Goal: Use online tool/utility: Utilize a website feature to perform a specific function

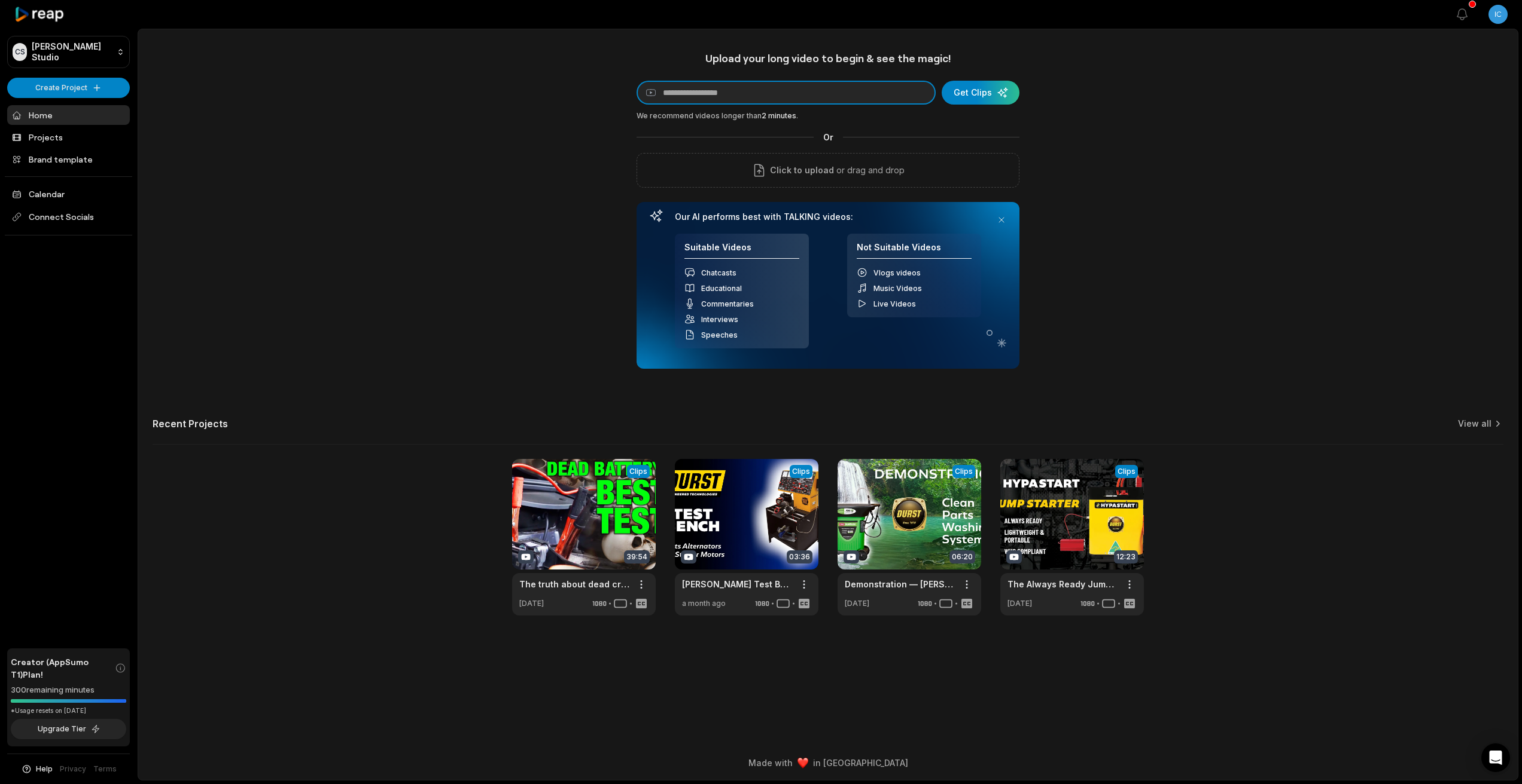
click at [736, 95] on input at bounding box center [786, 92] width 299 height 24
paste input "**********"
type input "**********"
click at [989, 90] on div "submit" at bounding box center [980, 92] width 78 height 24
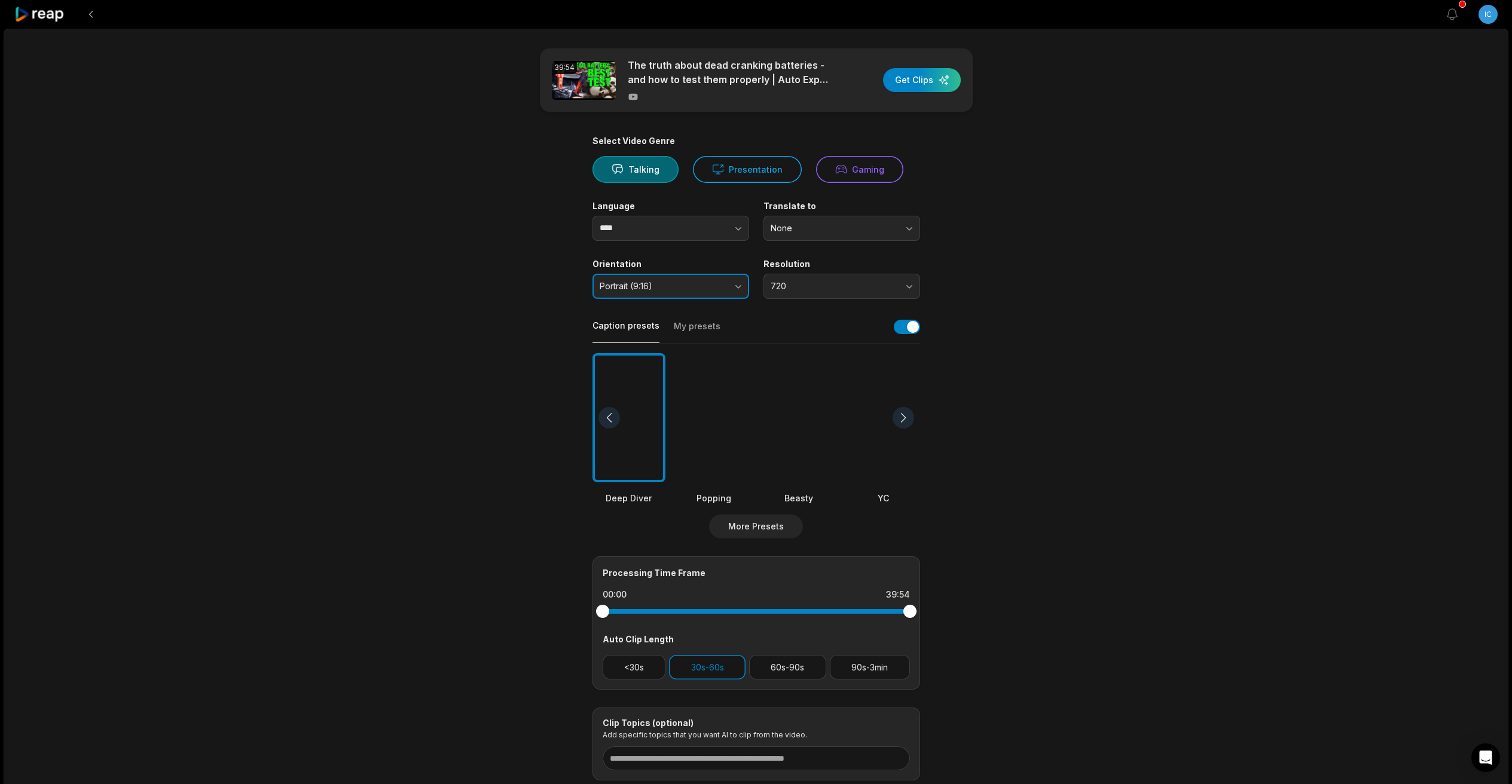
click at [662, 291] on button "Portrait (9:16)" at bounding box center [671, 287] width 157 height 25
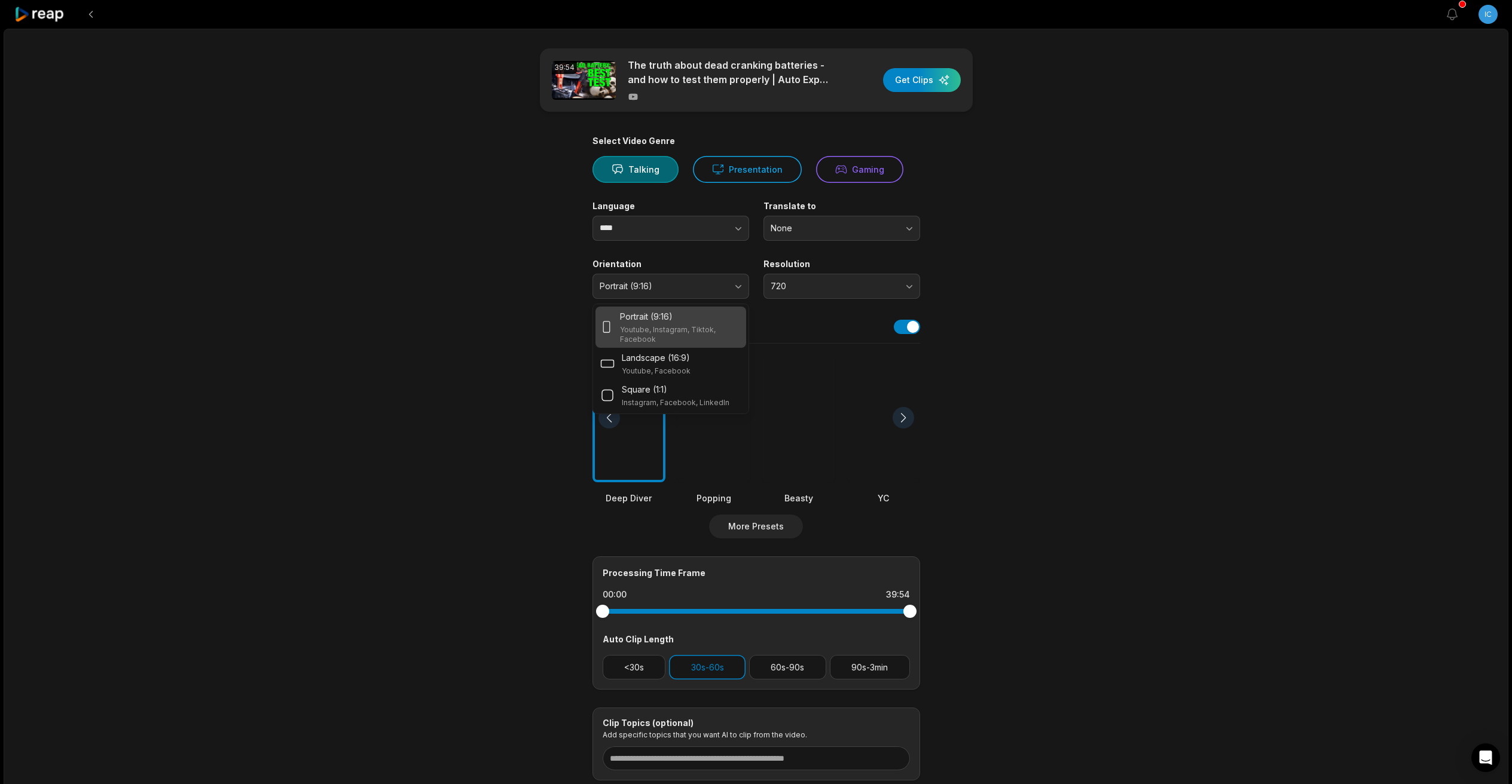
click at [632, 334] on p "Youtube, Instagram, Tiktok, Facebook" at bounding box center [680, 335] width 121 height 19
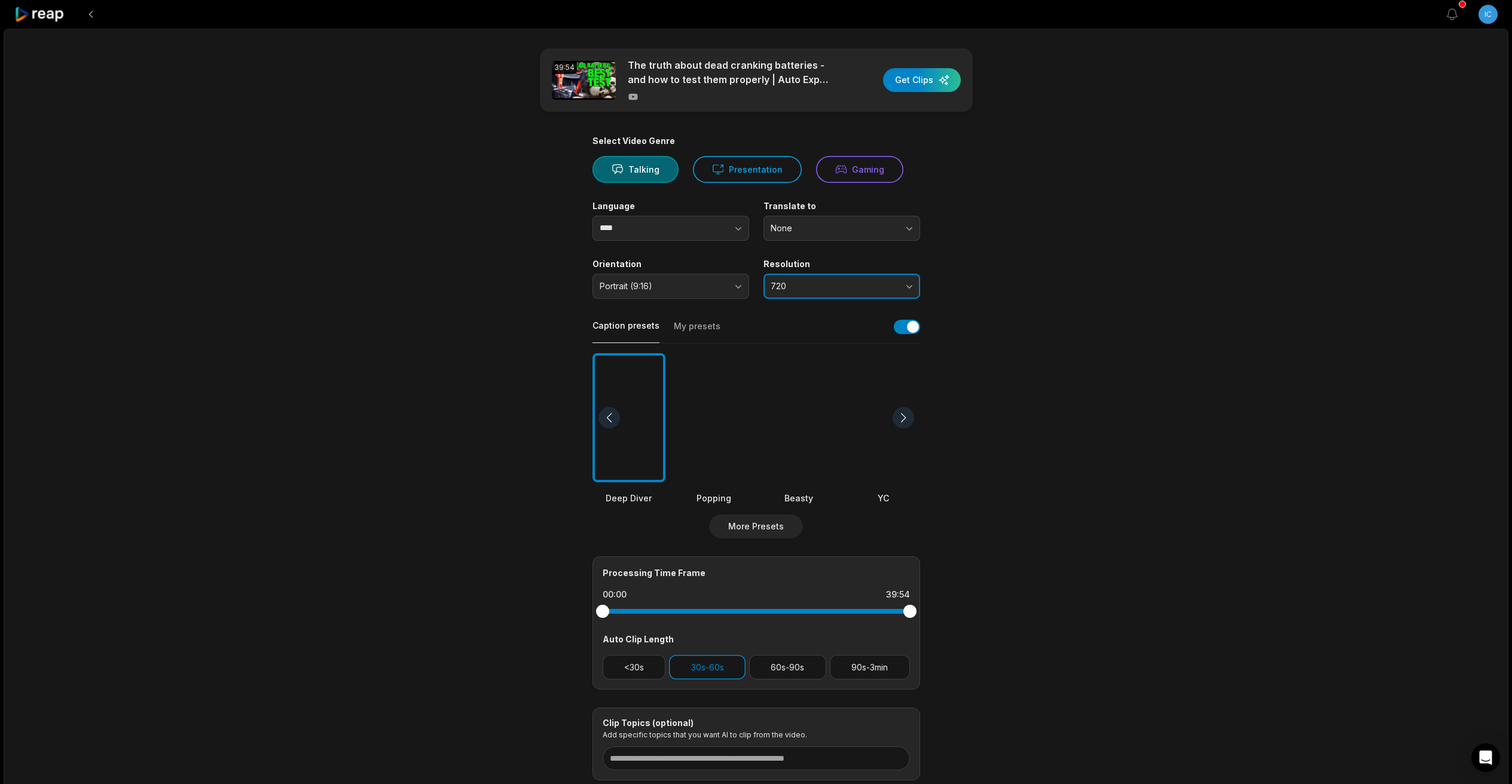
click at [874, 293] on button "720" at bounding box center [841, 287] width 157 height 25
click at [844, 336] on p "1080" at bounding box center [842, 336] width 141 height 13
click at [905, 417] on div at bounding box center [903, 418] width 22 height 22
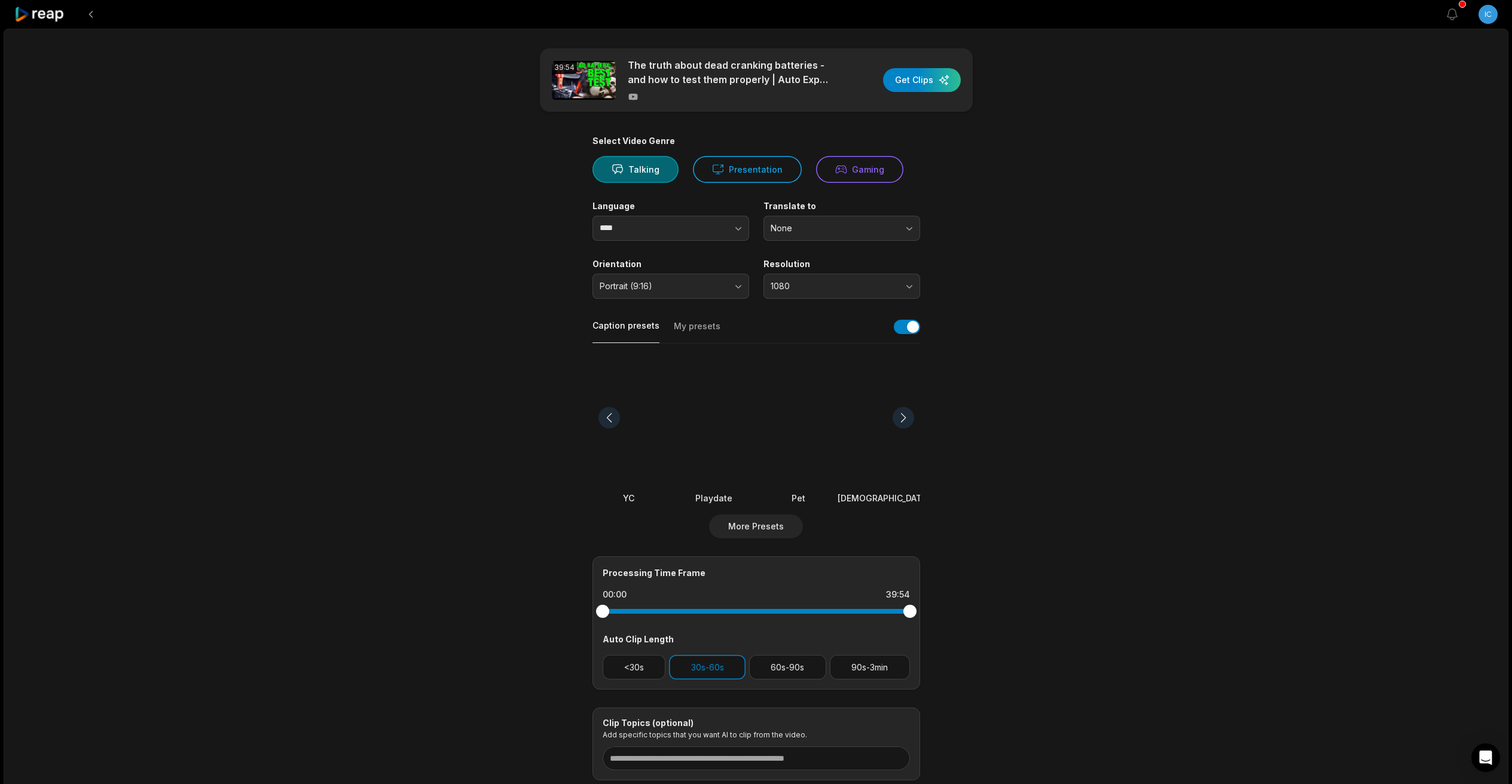
click at [905, 417] on div at bounding box center [903, 418] width 22 height 22
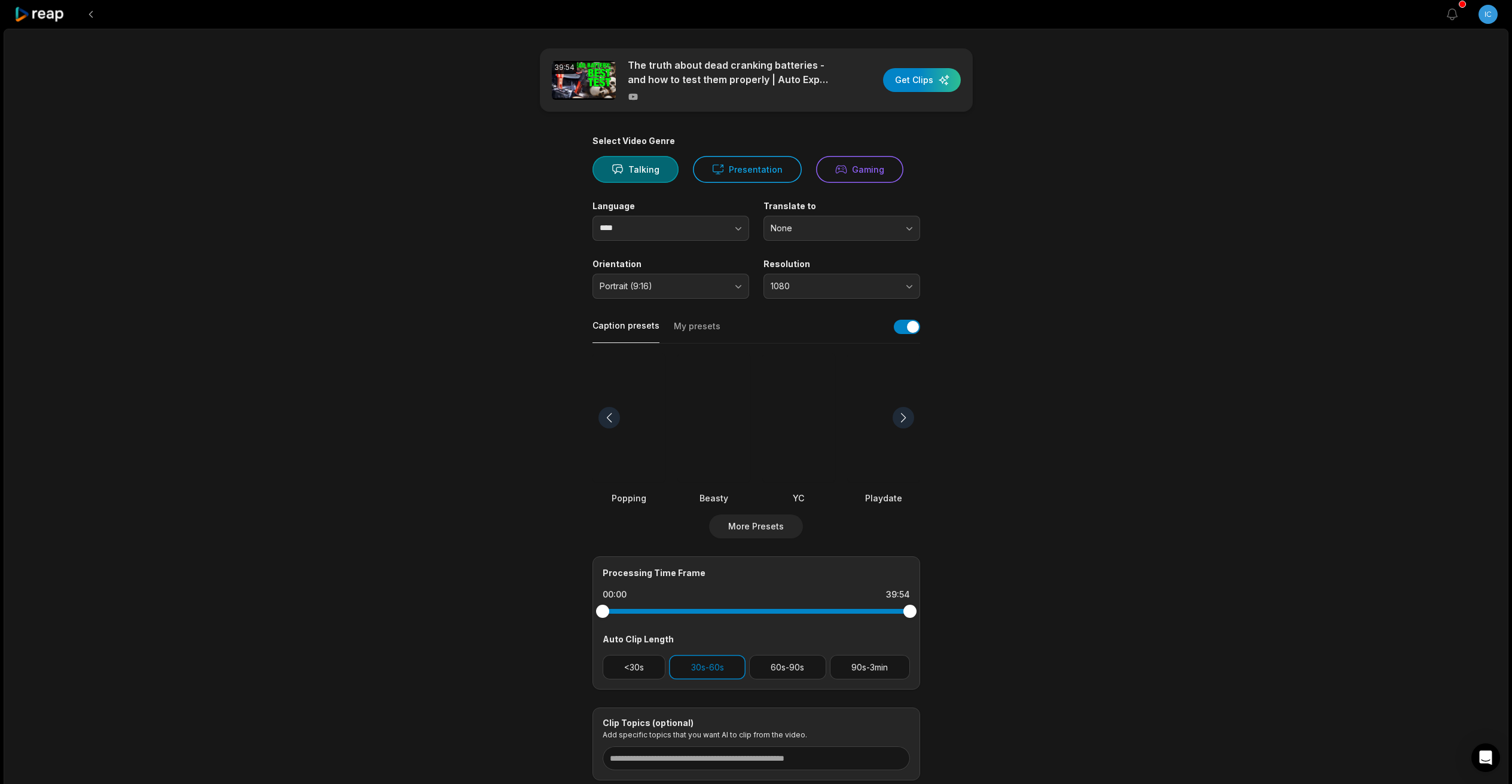
click at [905, 417] on div at bounding box center [903, 418] width 22 height 22
click at [772, 522] on button "More Presets" at bounding box center [756, 527] width 94 height 24
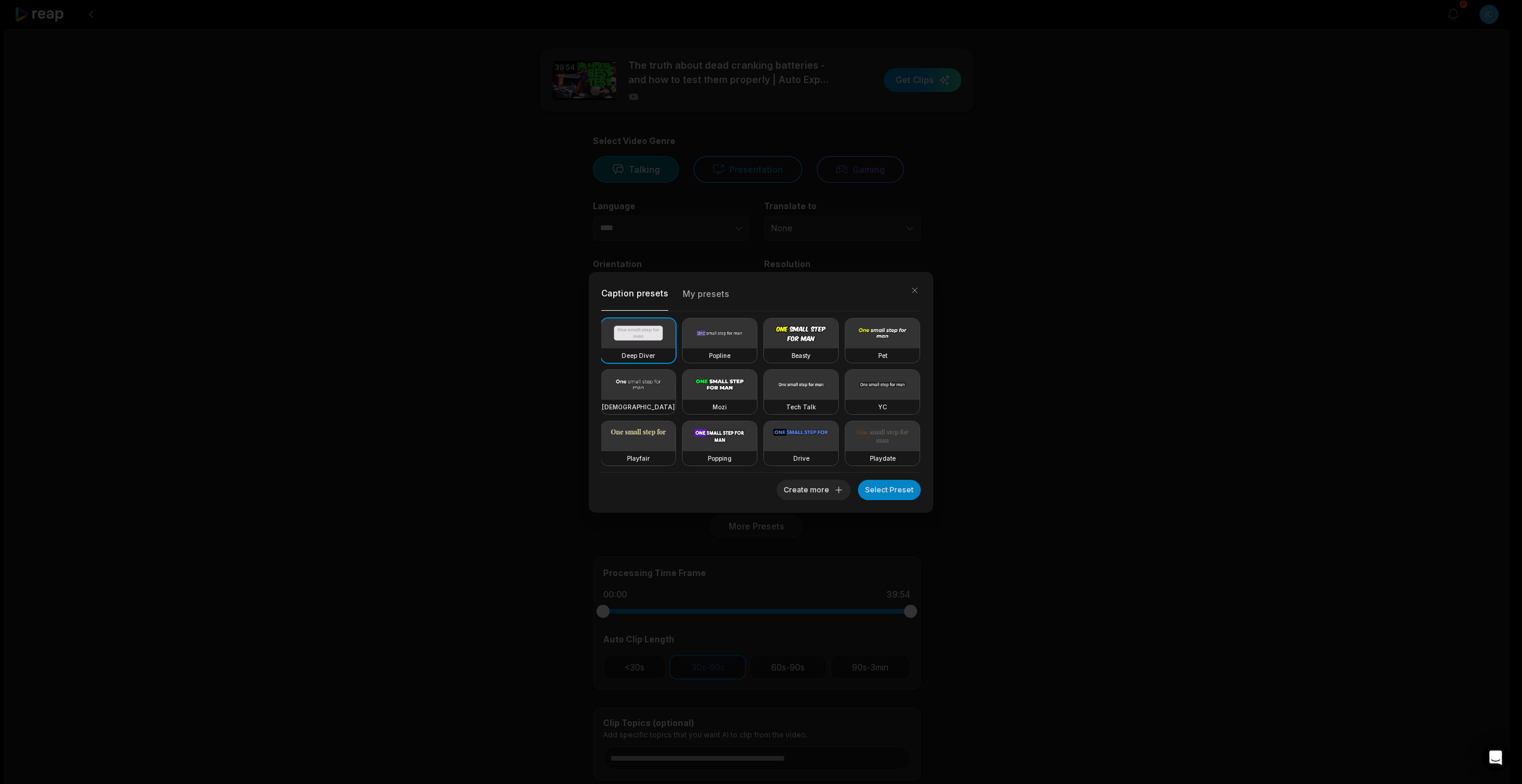
click at [757, 391] on video at bounding box center [720, 385] width 74 height 30
click at [918, 292] on button "button" at bounding box center [915, 291] width 17 height 17
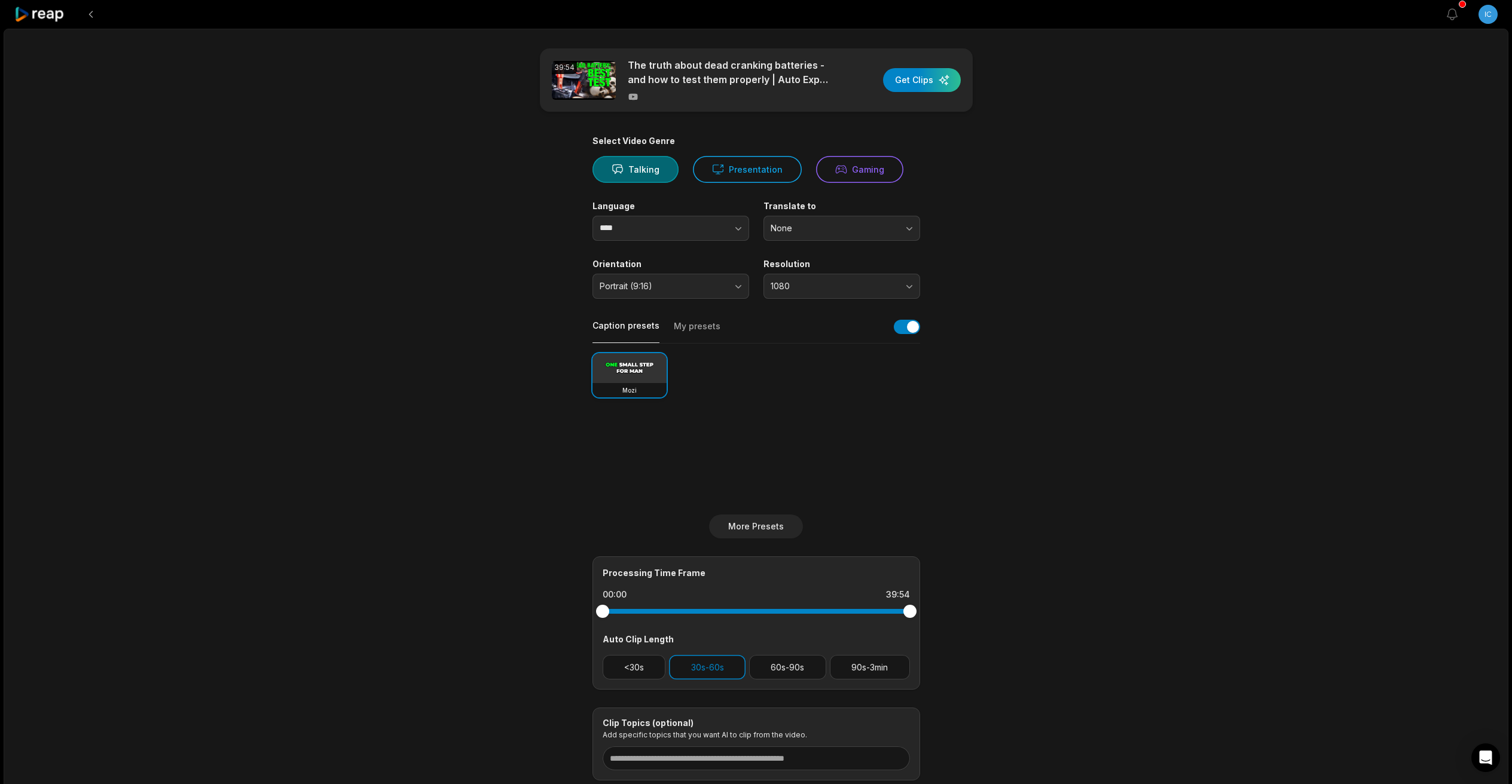
click at [647, 368] on video at bounding box center [630, 368] width 74 height 30
click at [899, 324] on button "button" at bounding box center [907, 326] width 26 height 14
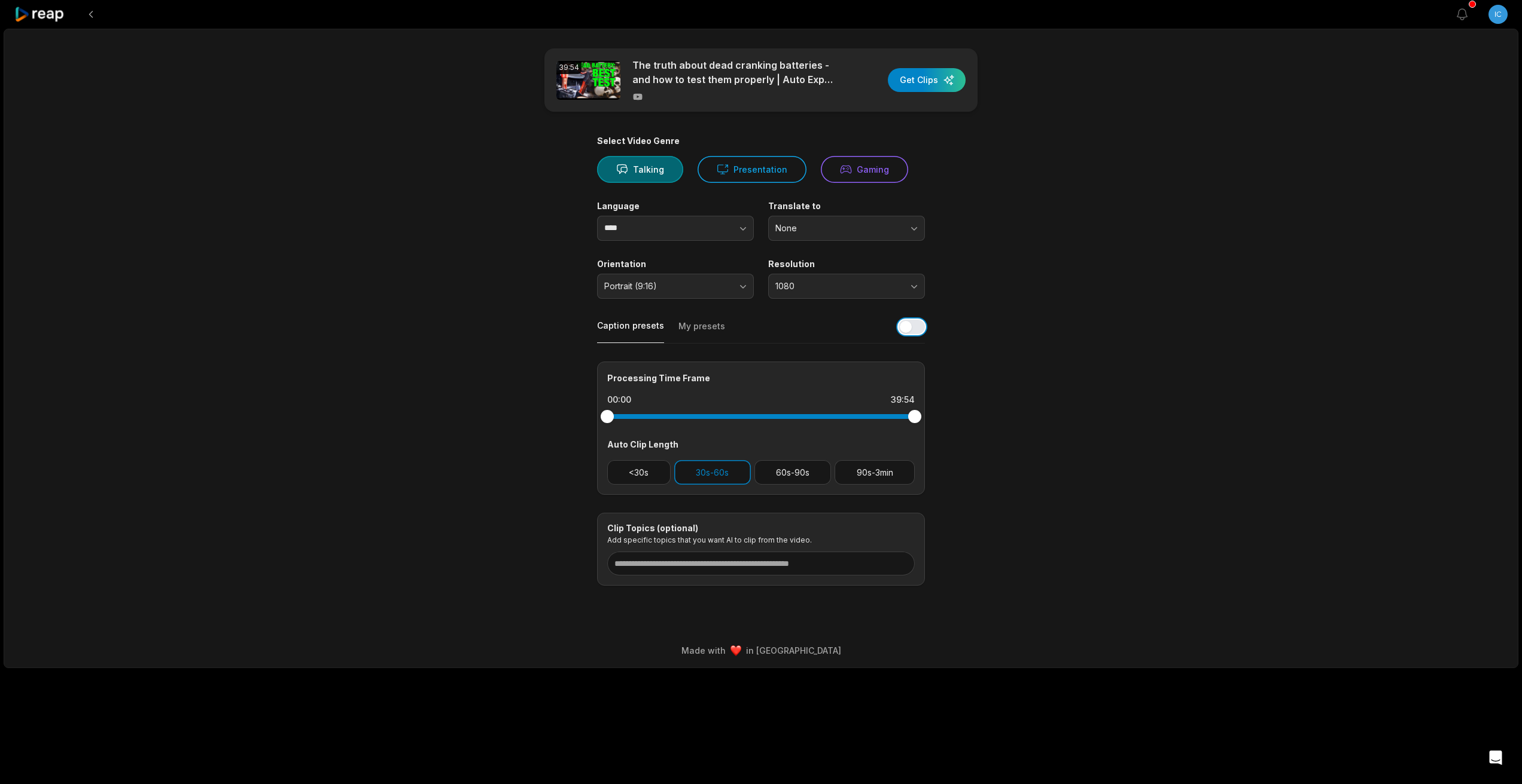
click at [899, 324] on button "button" at bounding box center [911, 326] width 26 height 14
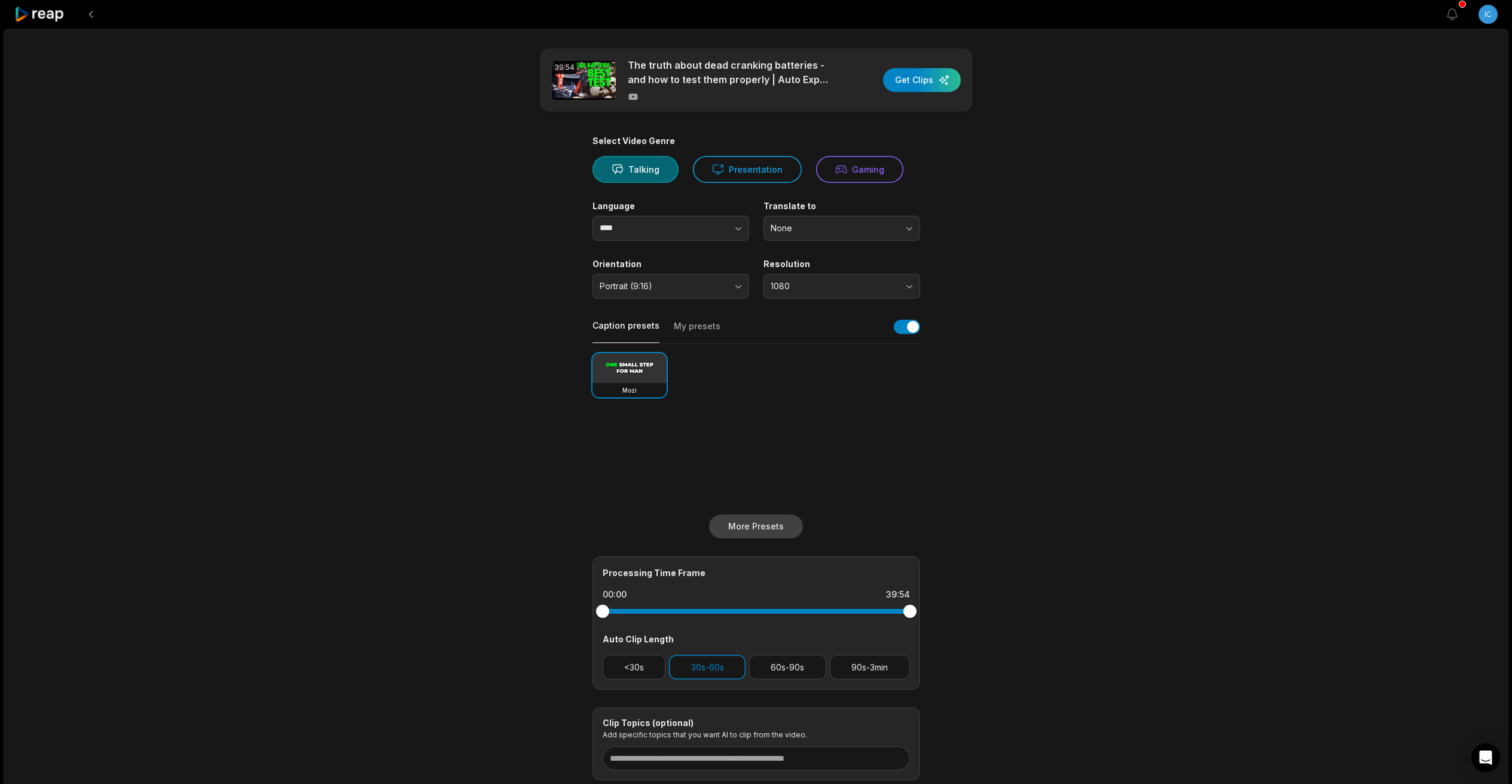
click at [779, 519] on button "More Presets" at bounding box center [756, 527] width 94 height 24
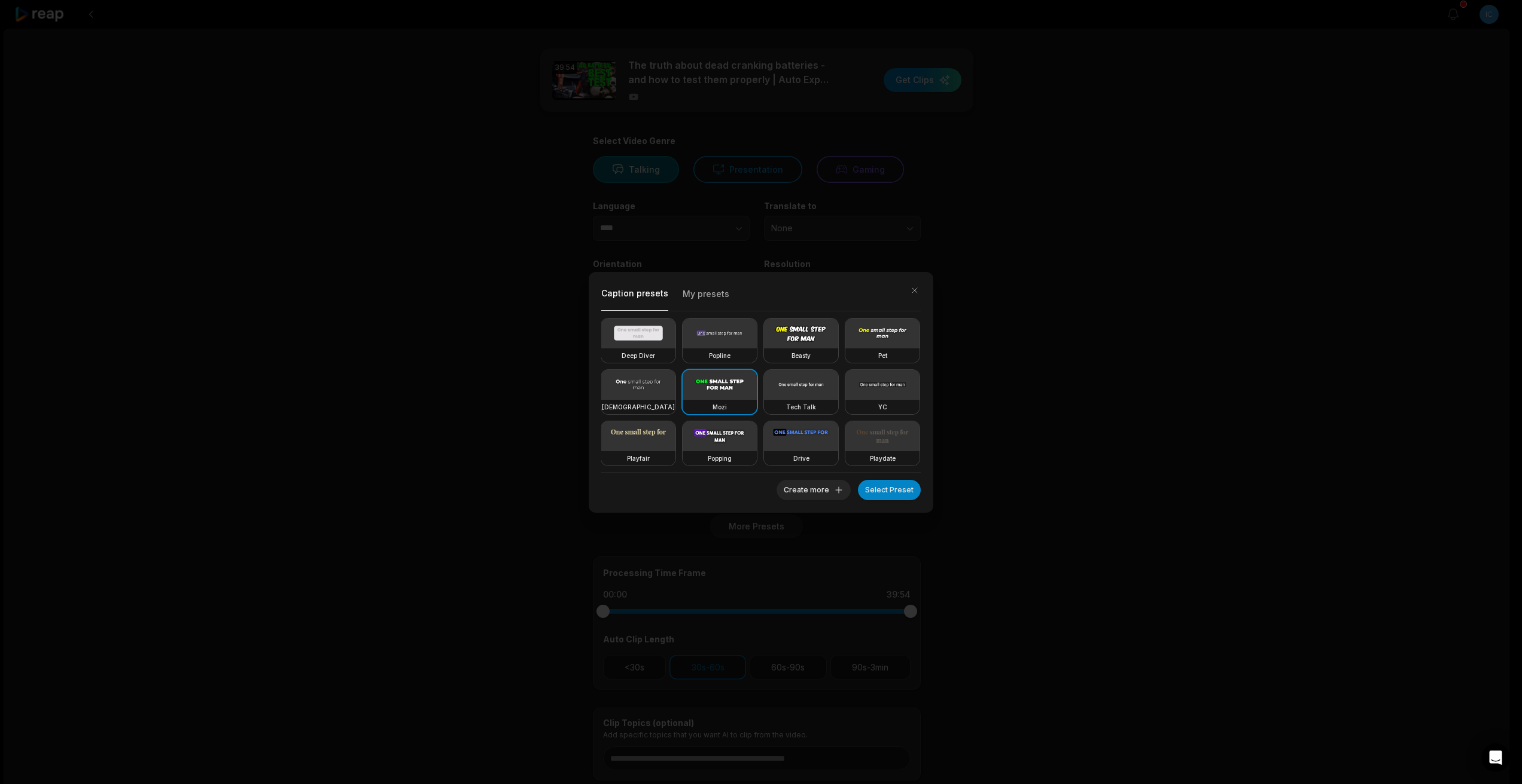
scroll to position [207, 0]
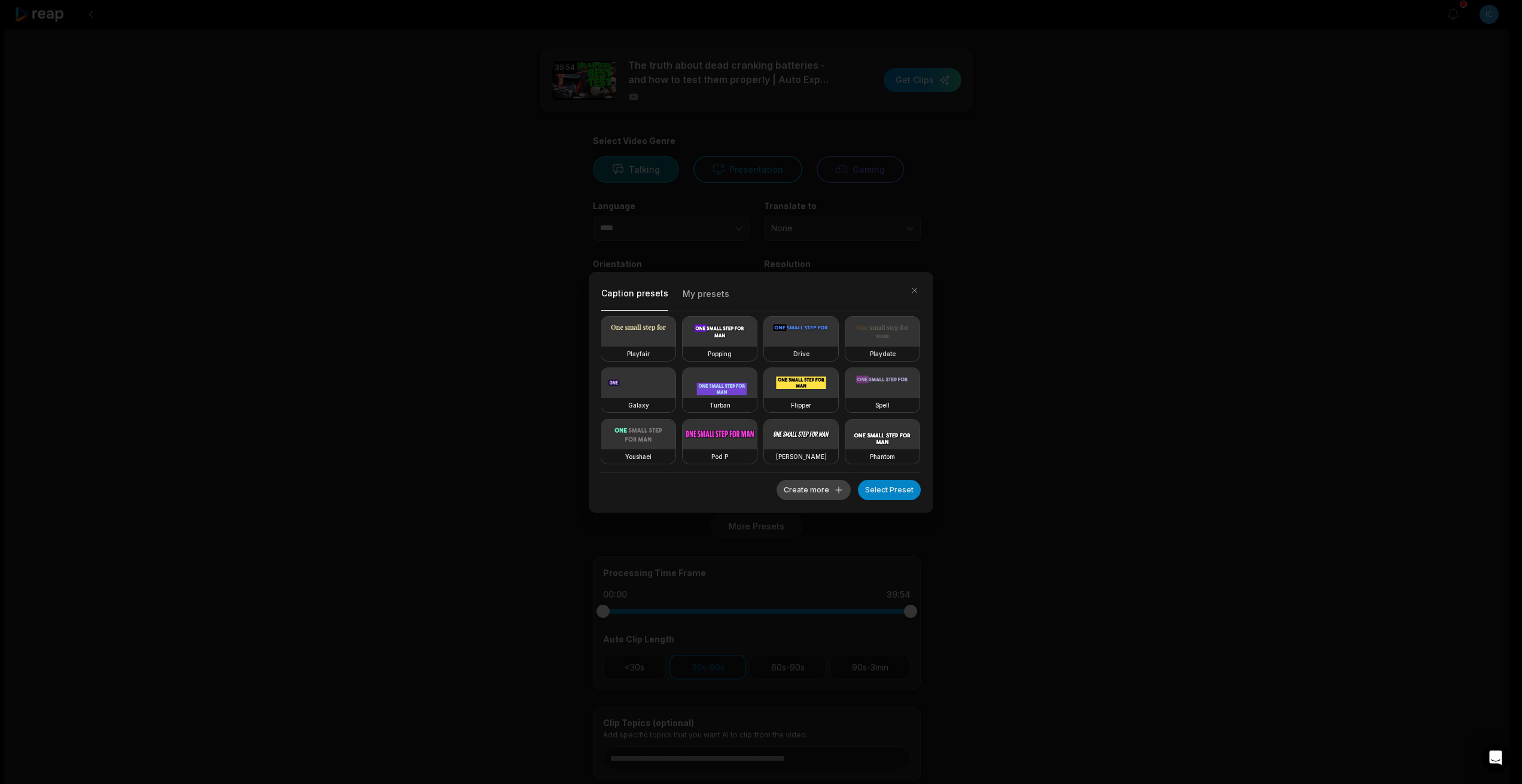
click at [820, 488] on button "Create more" at bounding box center [813, 491] width 74 height 20
click at [812, 500] on button "Create more" at bounding box center [813, 491] width 74 height 20
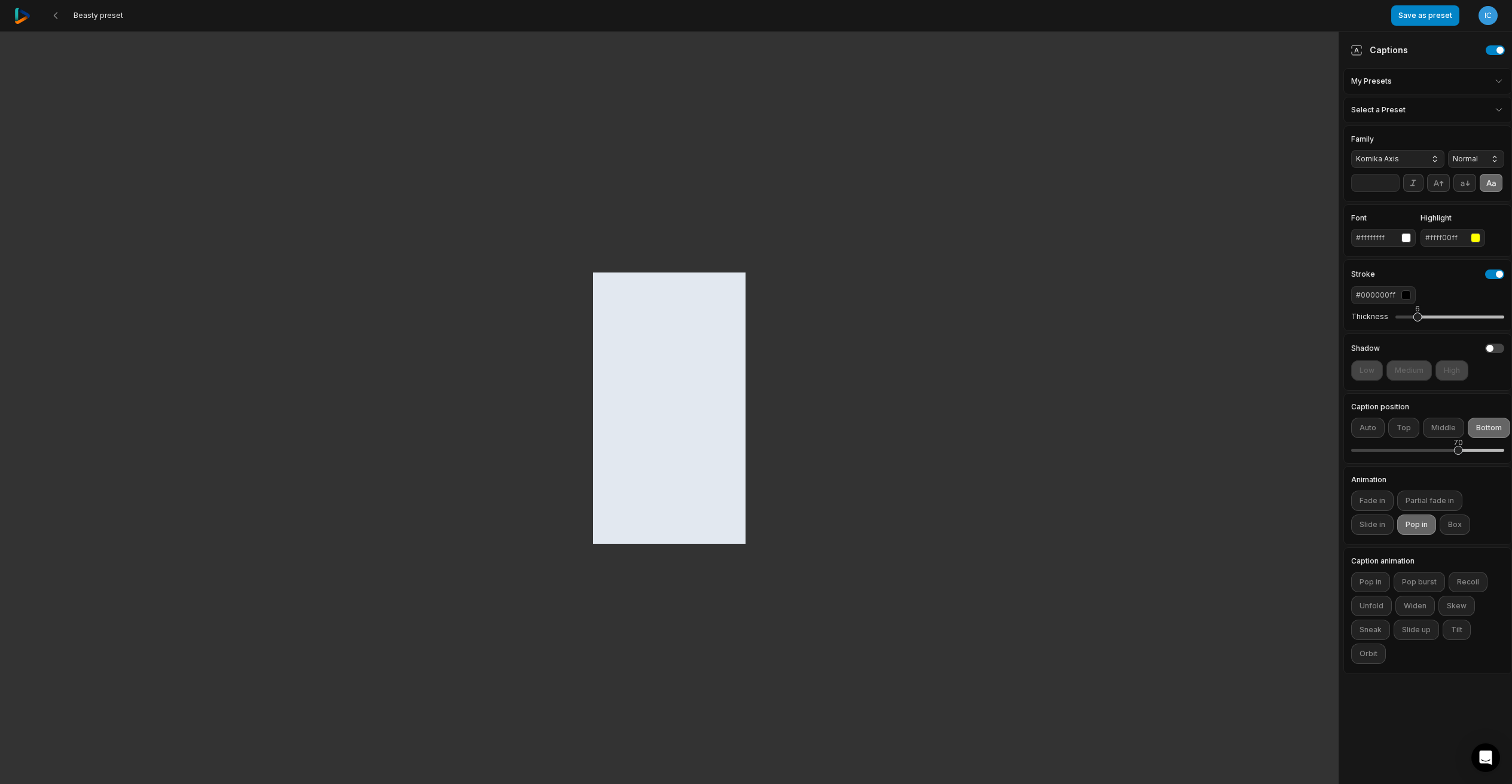
click at [1449, 236] on div "#ffff00ff" at bounding box center [1446, 237] width 40 height 11
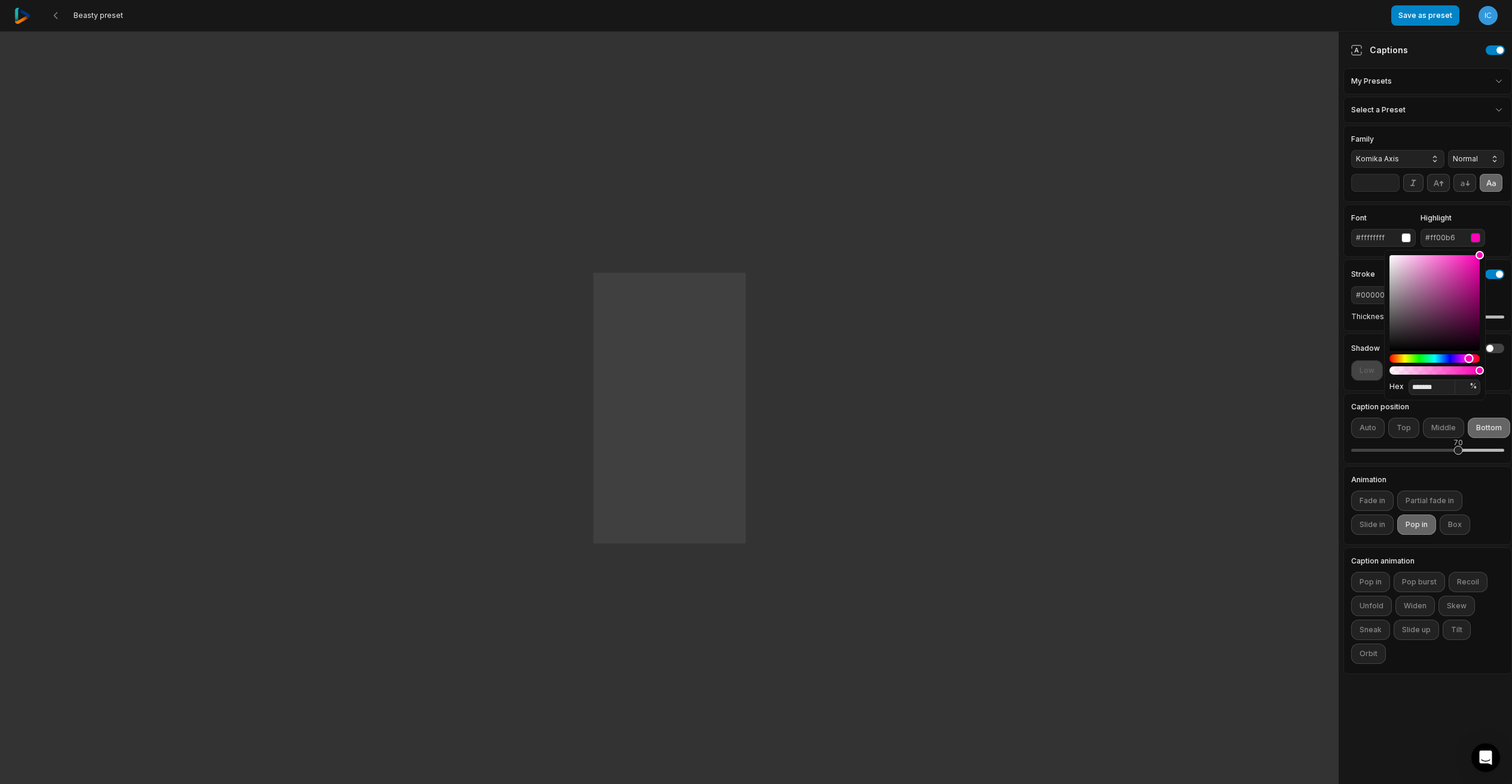
type input "*******"
drag, startPoint x: 1469, startPoint y: 359, endPoint x: 1511, endPoint y: 359, distance: 42.0
click at [1511, 359] on body "Beasty preset Save as preset Open user menu Captions My Presets Select a Preset…" at bounding box center [756, 392] width 1512 height 784
click at [1462, 235] on div "#ff0000" at bounding box center [1446, 237] width 40 height 11
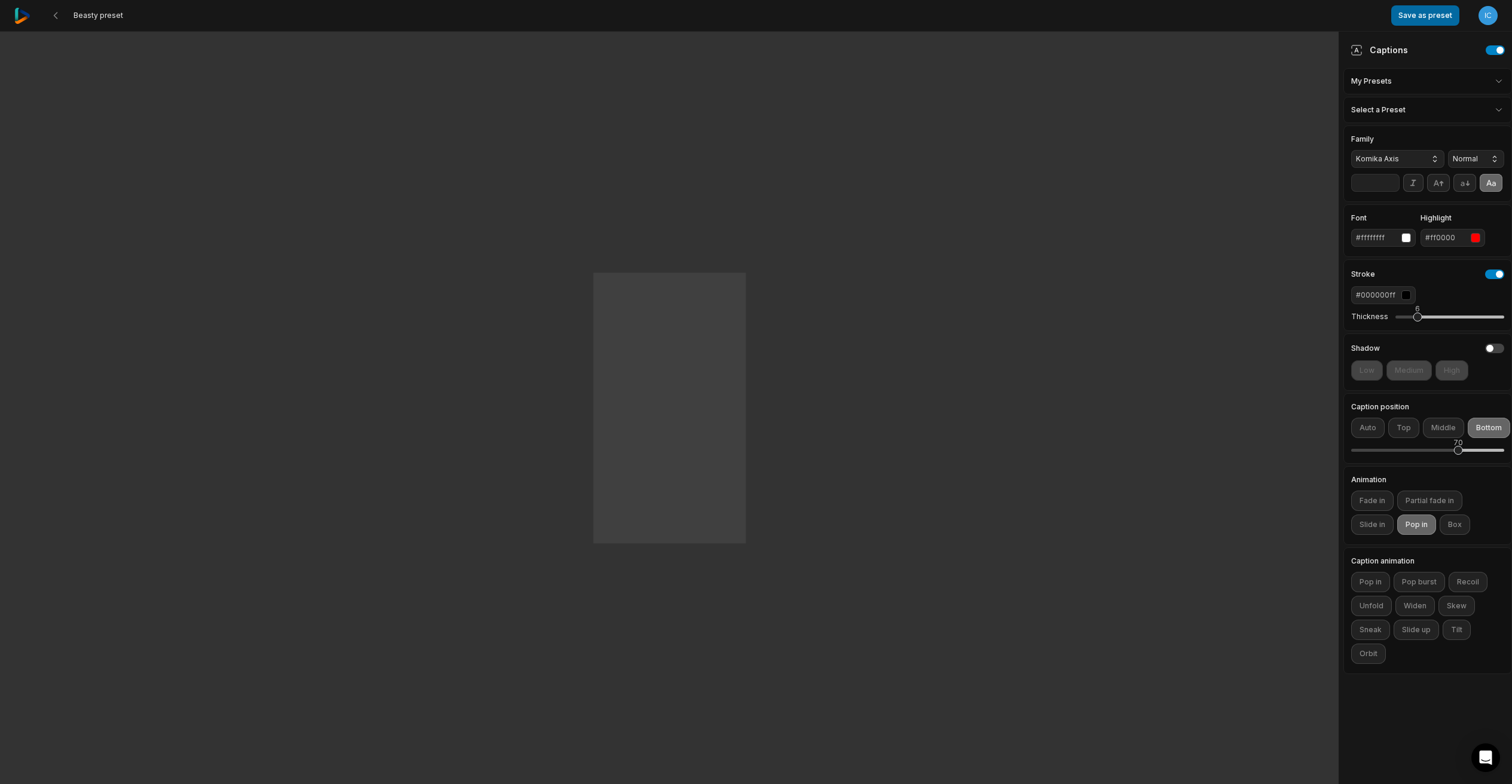
click at [1415, 18] on button "Save as preset" at bounding box center [1425, 15] width 68 height 20
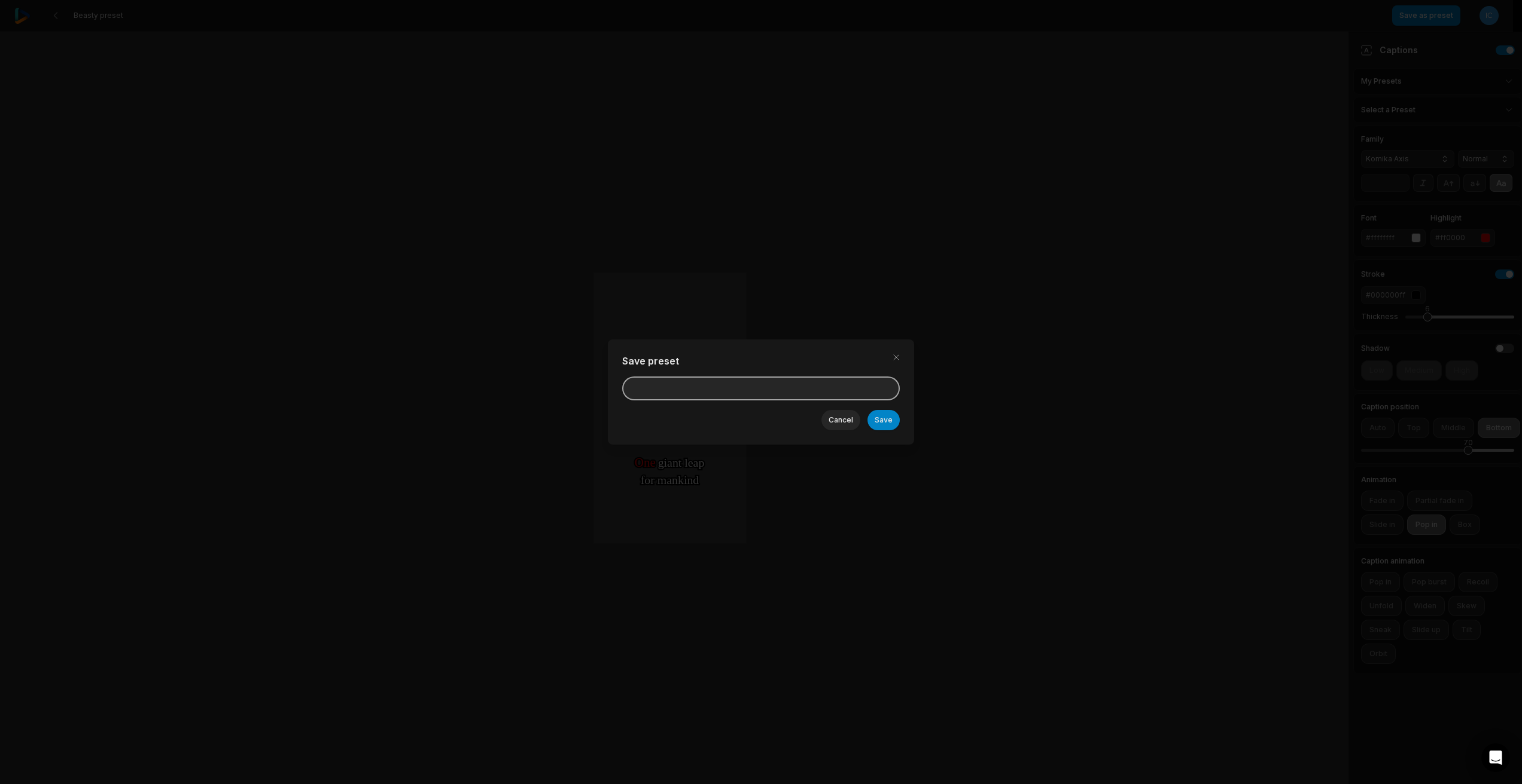
click at [748, 392] on input at bounding box center [760, 388] width 278 height 24
type input "***"
click at [885, 418] on button "Save" at bounding box center [883, 420] width 33 height 20
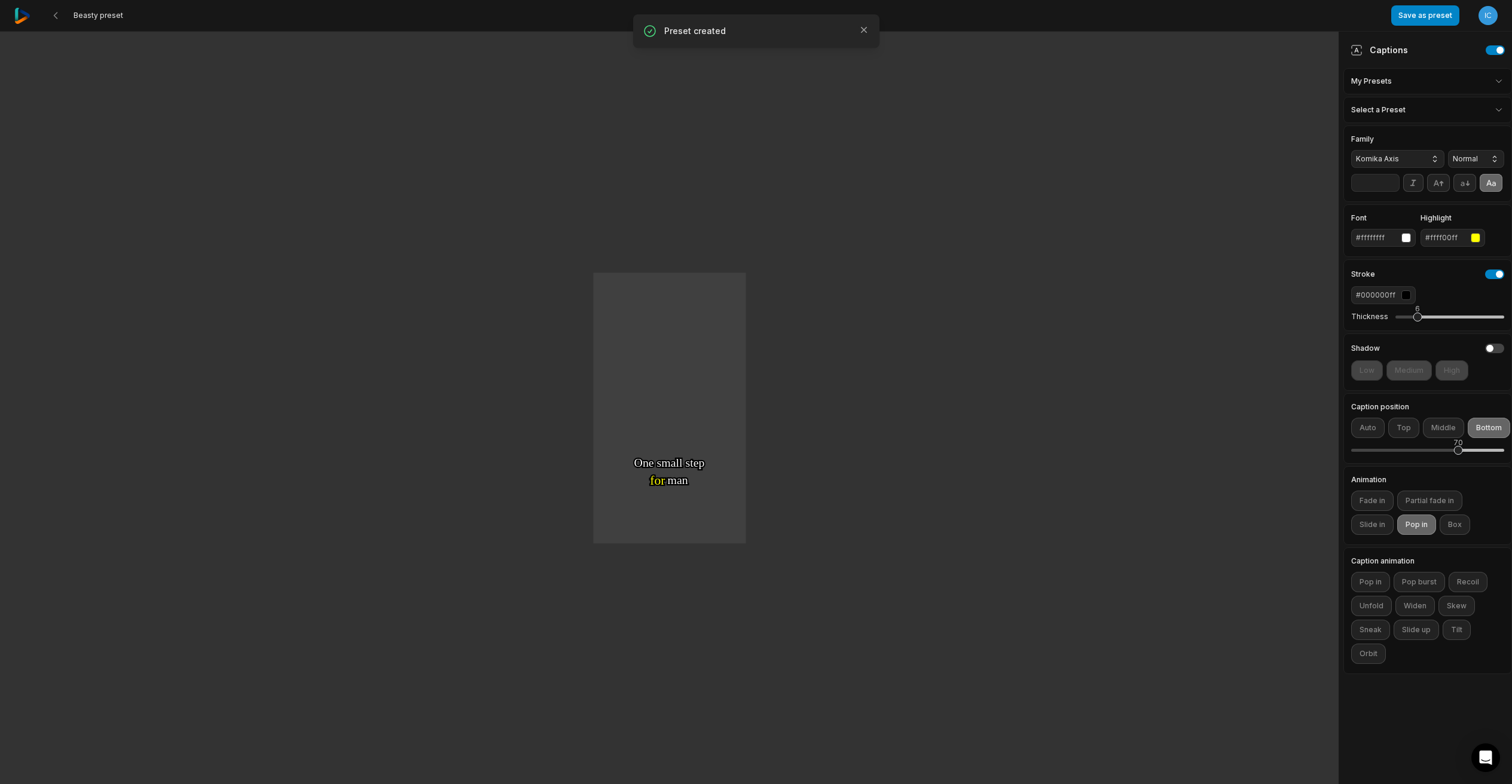
click at [1460, 238] on div "#ffff00ff" at bounding box center [1446, 237] width 40 height 11
type input "*******"
drag, startPoint x: 1460, startPoint y: 357, endPoint x: 1510, endPoint y: 355, distance: 50.0
click at [1510, 355] on body "Beasty preset Save as preset Open user menu One One small small step step for f…" at bounding box center [756, 392] width 1512 height 784
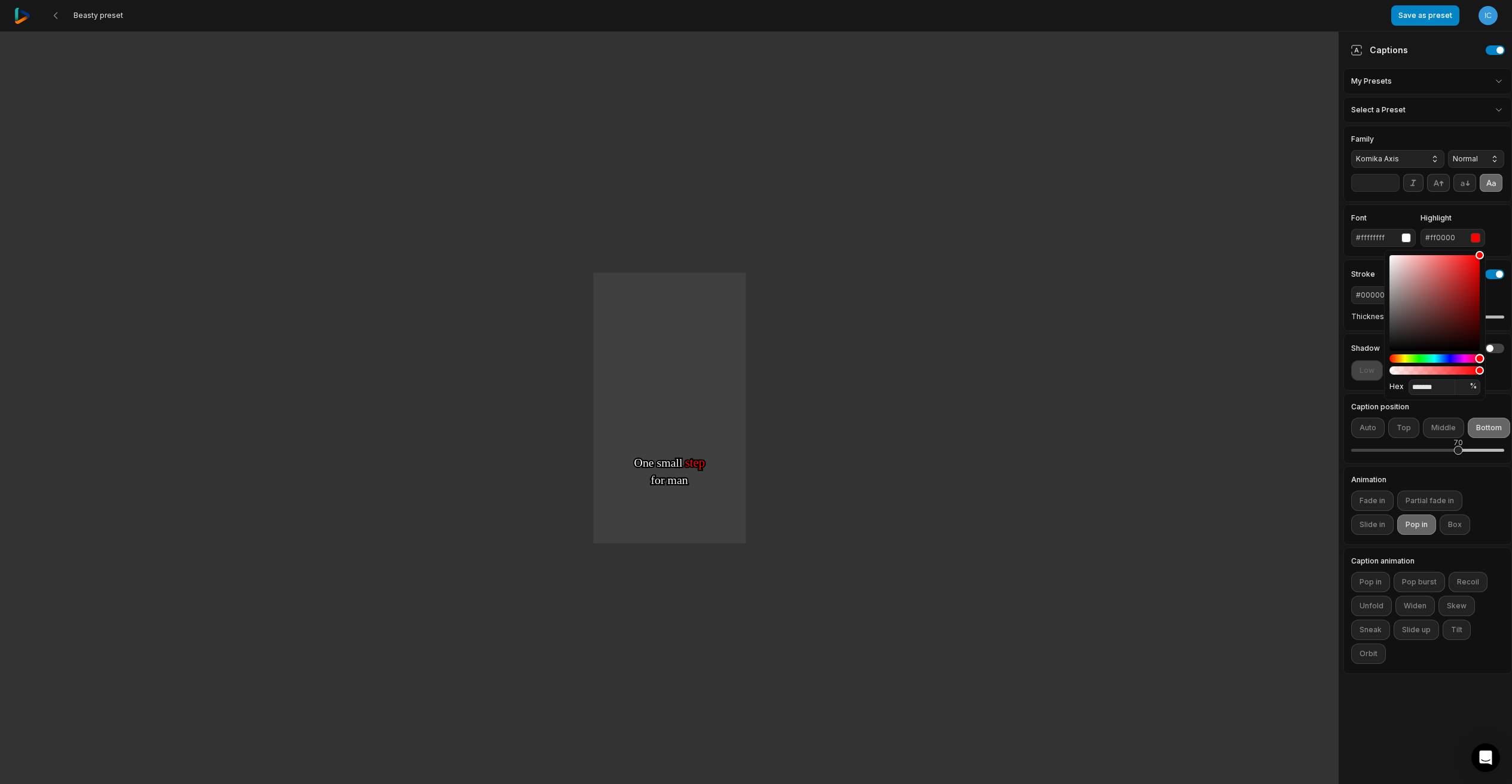
click at [1463, 242] on div "#ff0000" at bounding box center [1446, 237] width 40 height 11
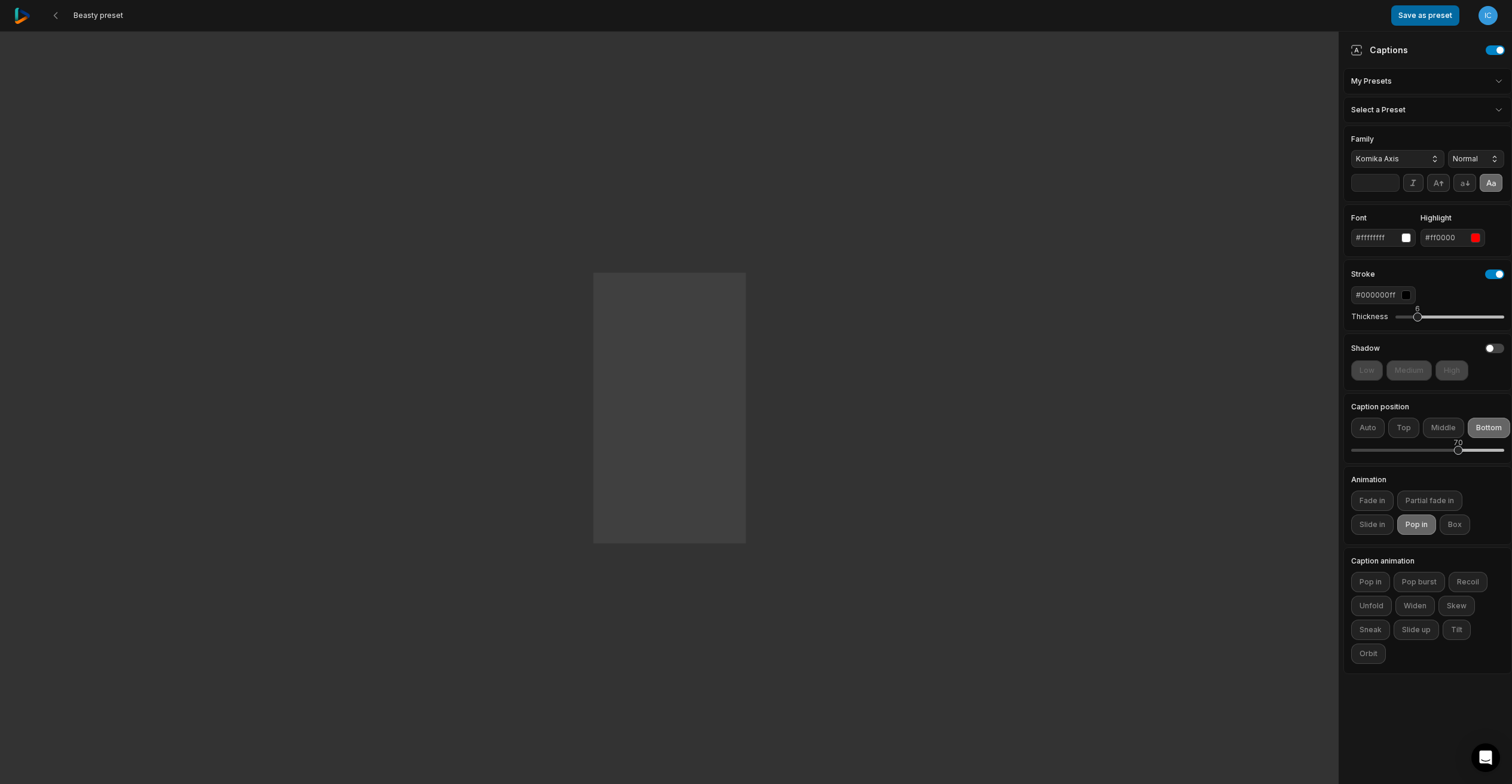
click at [1431, 18] on button "Save as preset" at bounding box center [1425, 15] width 68 height 20
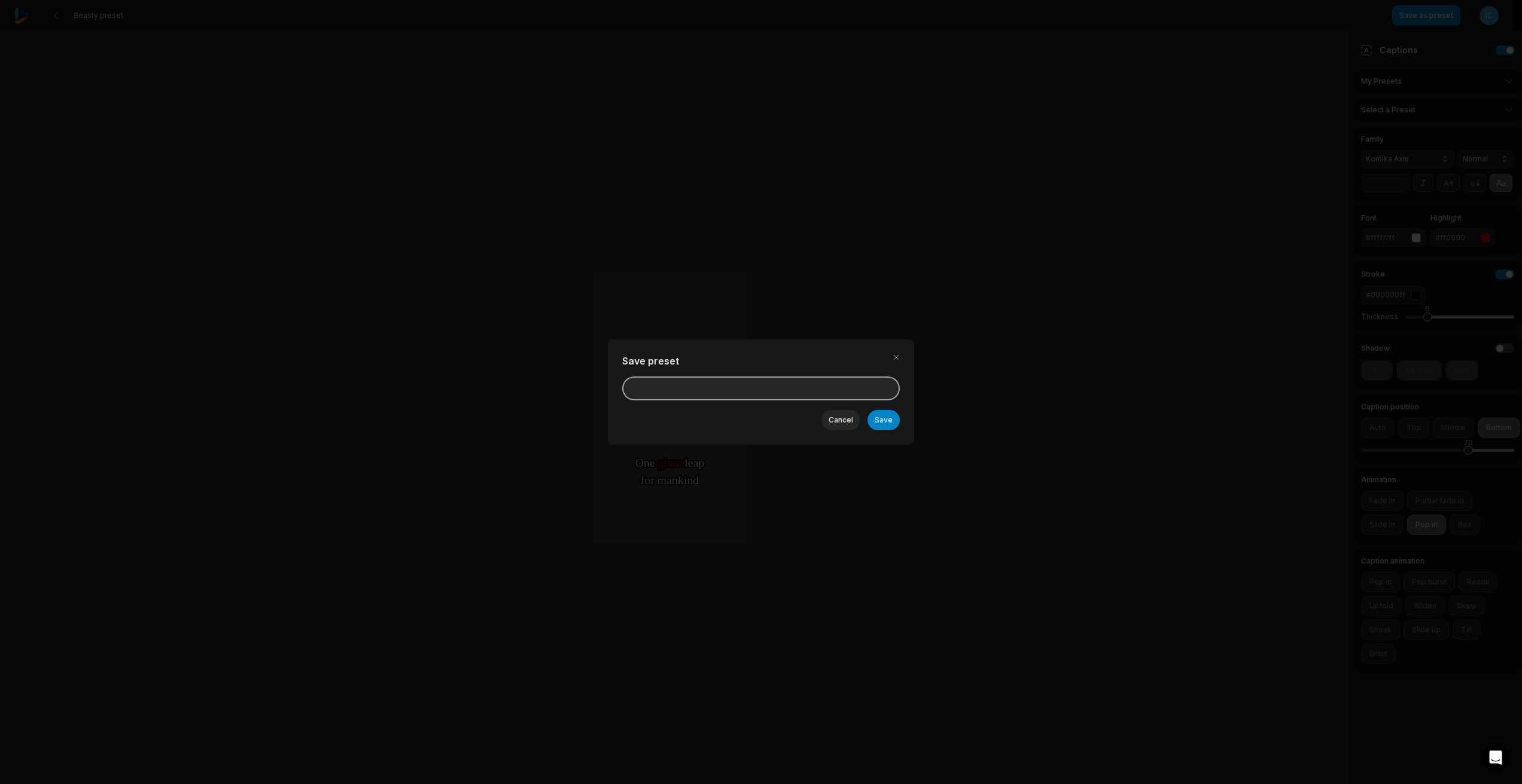
click at [699, 388] on input at bounding box center [760, 388] width 278 height 24
type input "***"
click at [878, 413] on button "Save" at bounding box center [883, 420] width 33 height 20
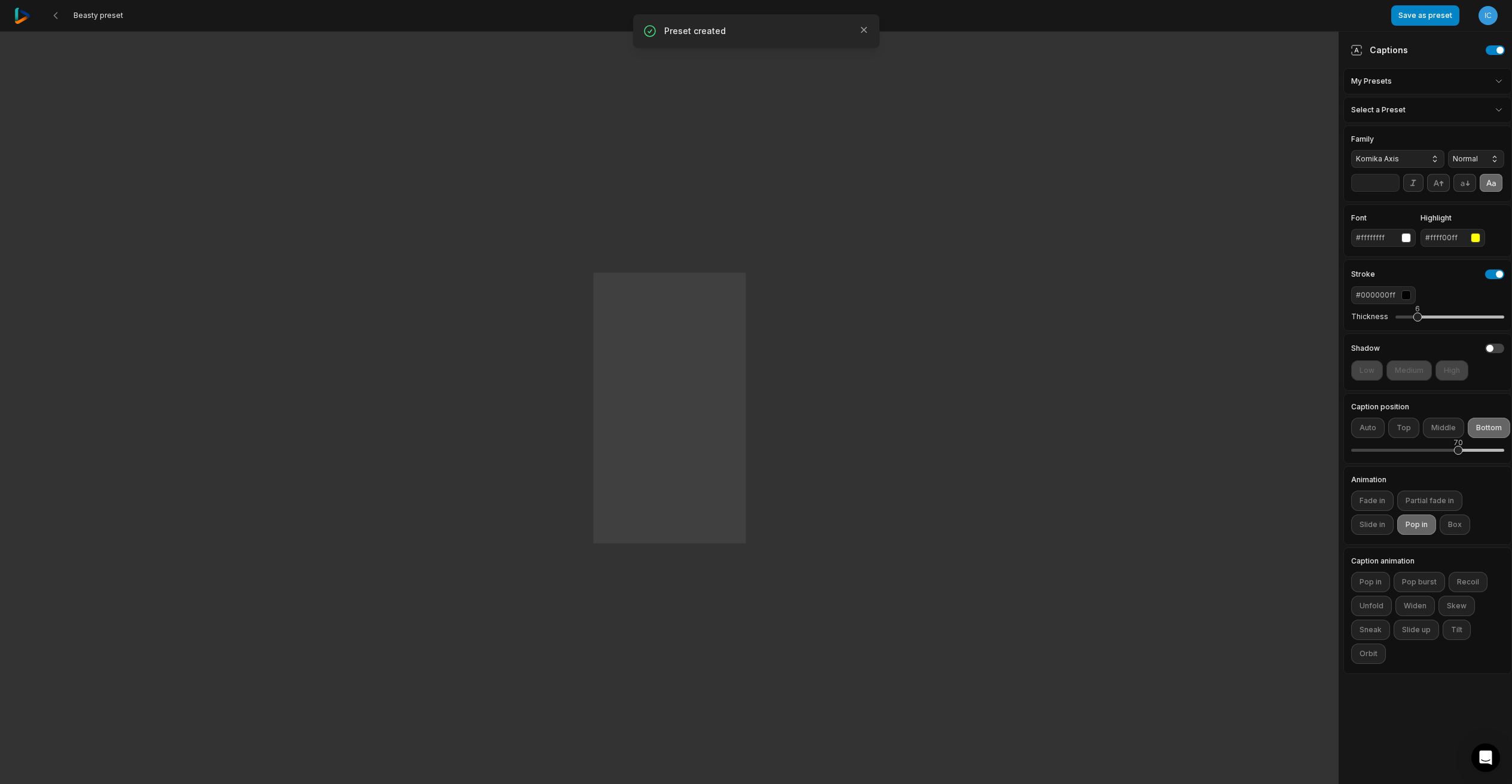
click at [874, 24] on div "Preset created Close" at bounding box center [756, 31] width 247 height 34
click at [871, 29] on div "Preset created Close" at bounding box center [756, 31] width 247 height 34
click at [865, 26] on icon "button" at bounding box center [864, 30] width 12 height 12
click at [78, 14] on span "Beasty preset" at bounding box center [98, 15] width 49 height 9
click at [47, 16] on button at bounding box center [55, 16] width 22 height 22
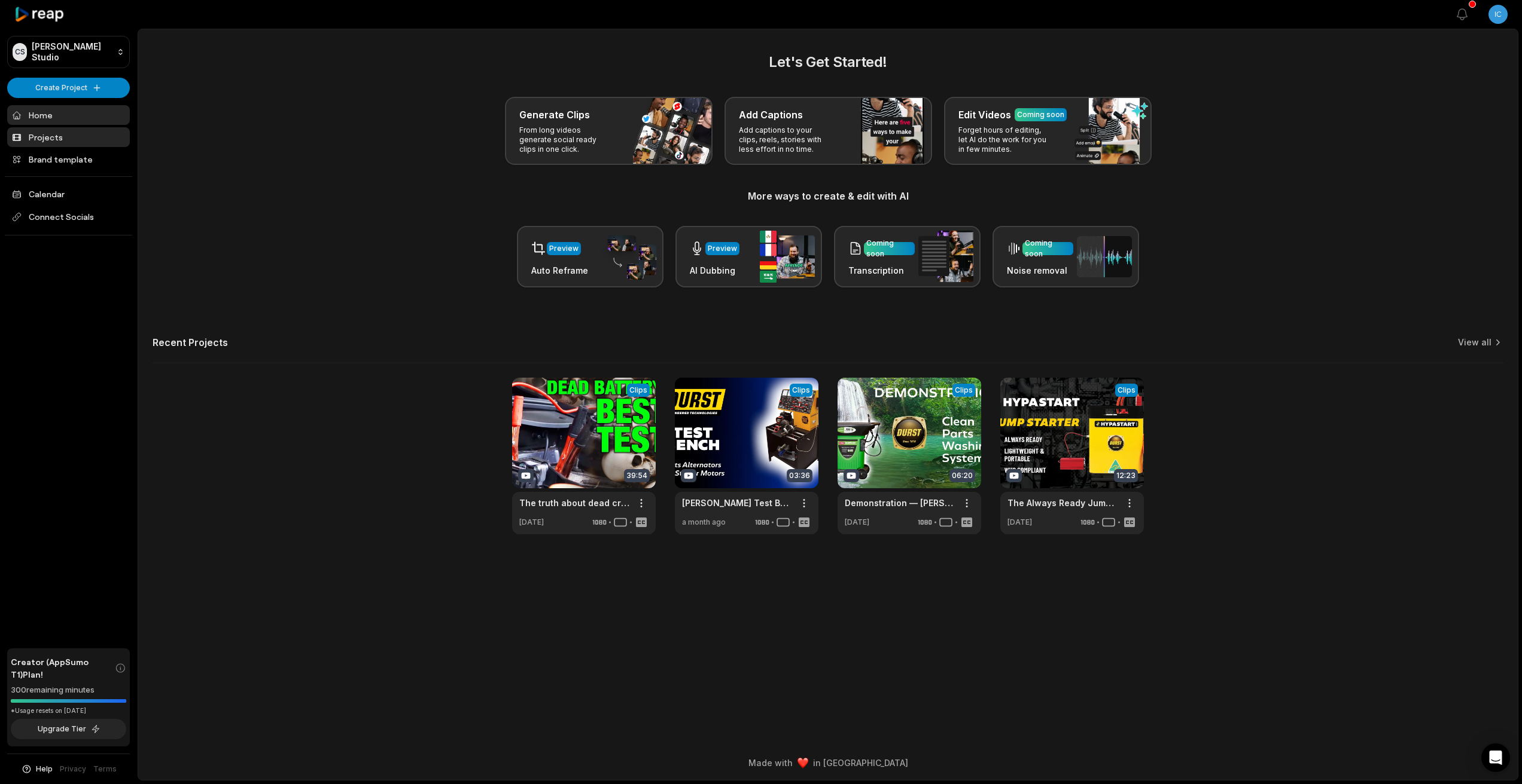
click at [59, 130] on link "Projects" at bounding box center [69, 138] width 122 height 20
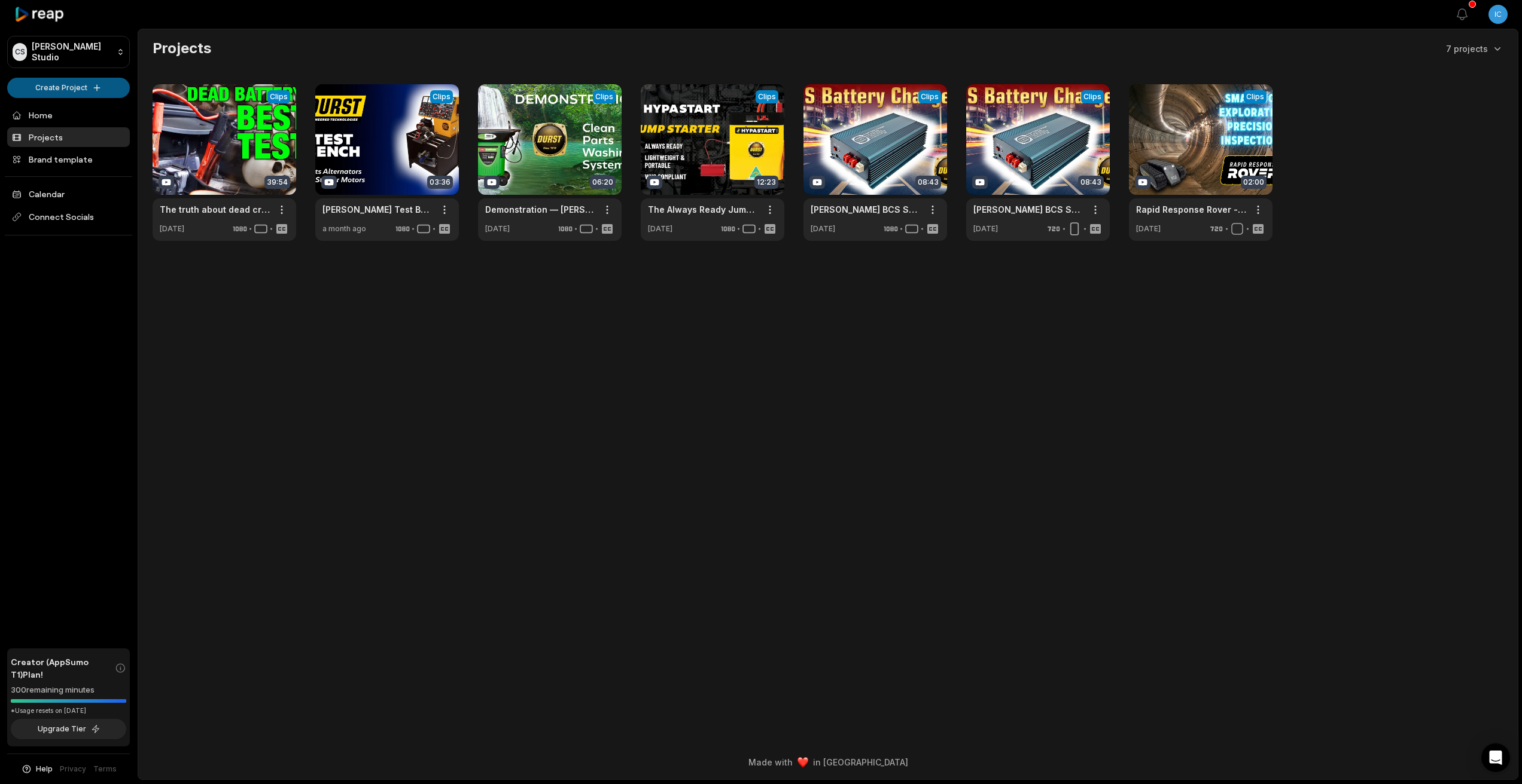
click at [63, 84] on html "CS Craig's Studio Create Project Home Projects Brand template Calendar Connect …" at bounding box center [761, 392] width 1522 height 784
click at [68, 112] on link "Create Clips" at bounding box center [68, 112] width 117 height 20
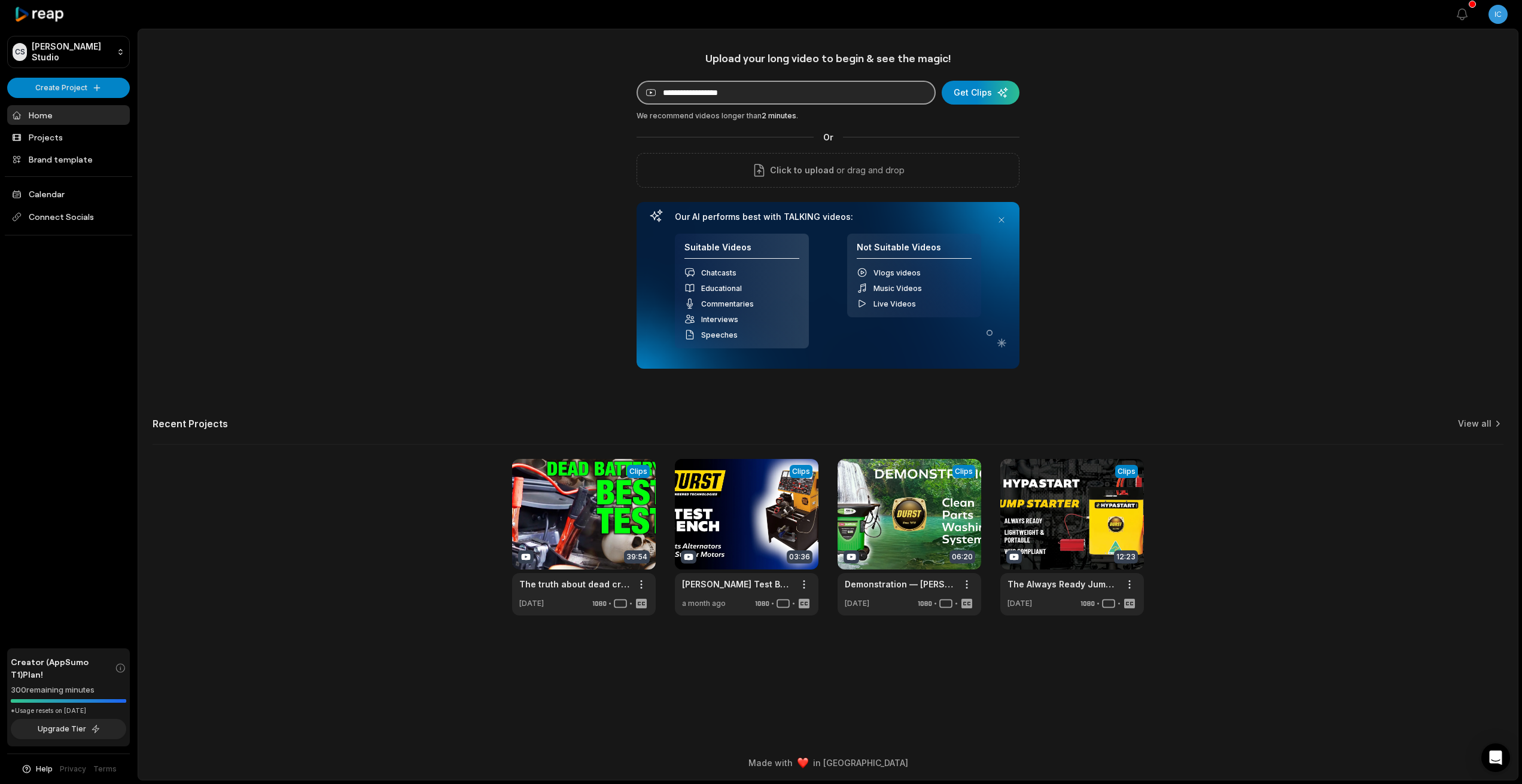
click at [743, 89] on input at bounding box center [786, 92] width 299 height 24
paste input "**********"
type input "**********"
click at [978, 95] on div "submit" at bounding box center [980, 92] width 78 height 24
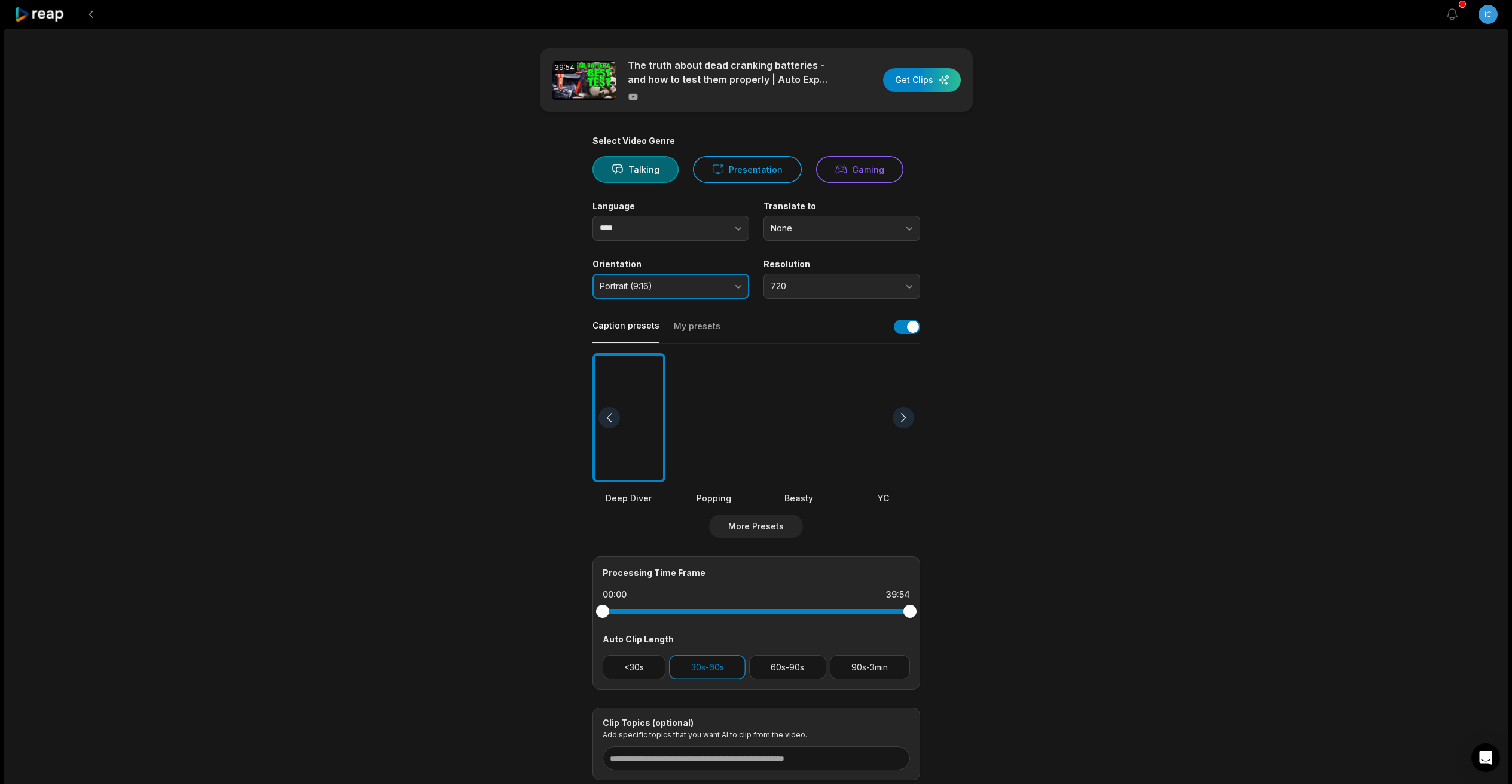
click at [688, 285] on span "Portrait (9:16)" at bounding box center [662, 286] width 126 height 11
click at [819, 281] on span "720" at bounding box center [834, 286] width 126 height 11
click at [818, 328] on div "1080" at bounding box center [842, 336] width 151 height 20
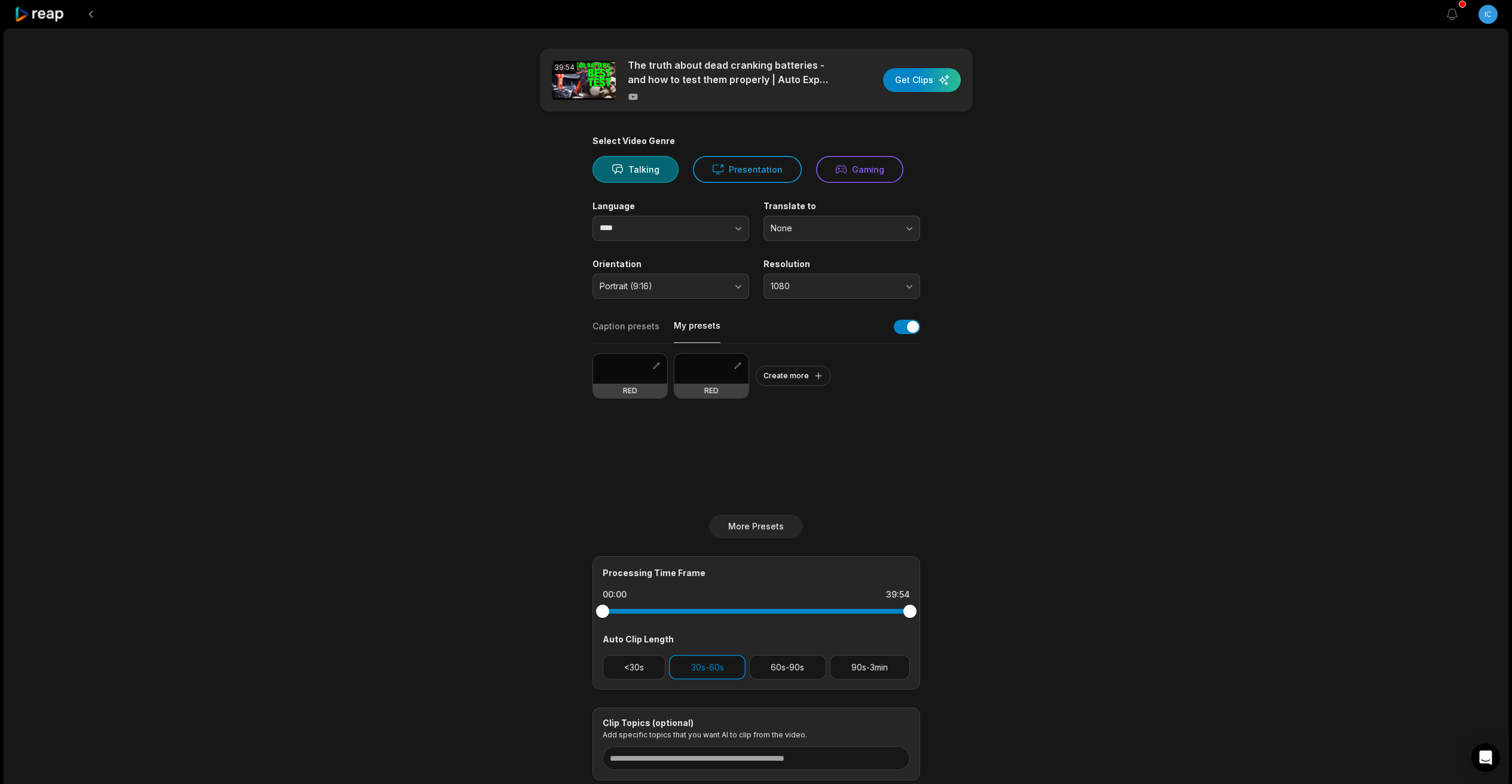
click at [688, 325] on button "My presets" at bounding box center [698, 331] width 47 height 23
click at [711, 376] on div at bounding box center [711, 369] width 74 height 30
click at [738, 363] on button "button" at bounding box center [738, 366] width 12 height 12
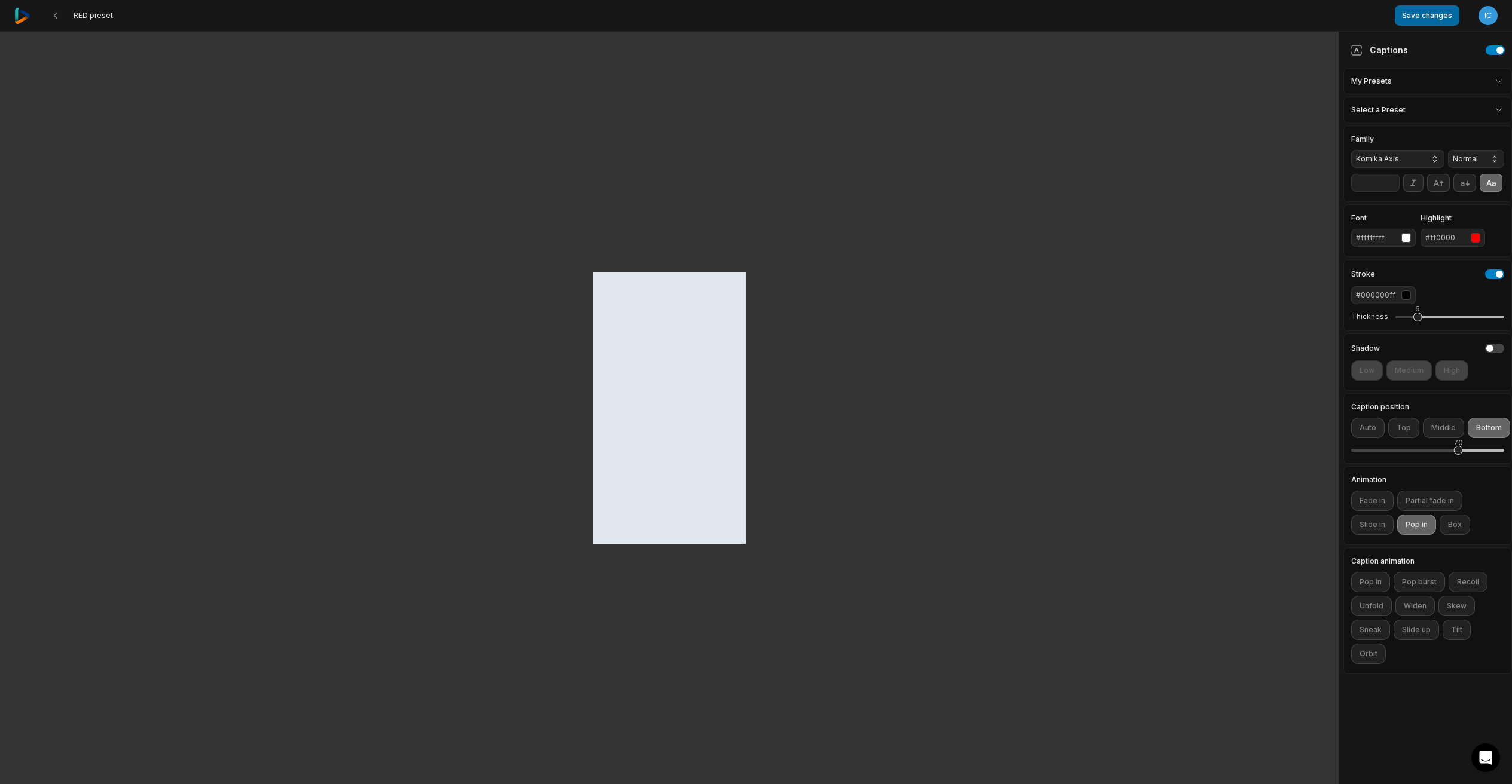
click at [1421, 13] on button "Save changes" at bounding box center [1426, 15] width 65 height 20
click at [1429, 14] on button "Save changes" at bounding box center [1426, 15] width 65 height 20
click at [54, 12] on icon at bounding box center [55, 15] width 9 height 9
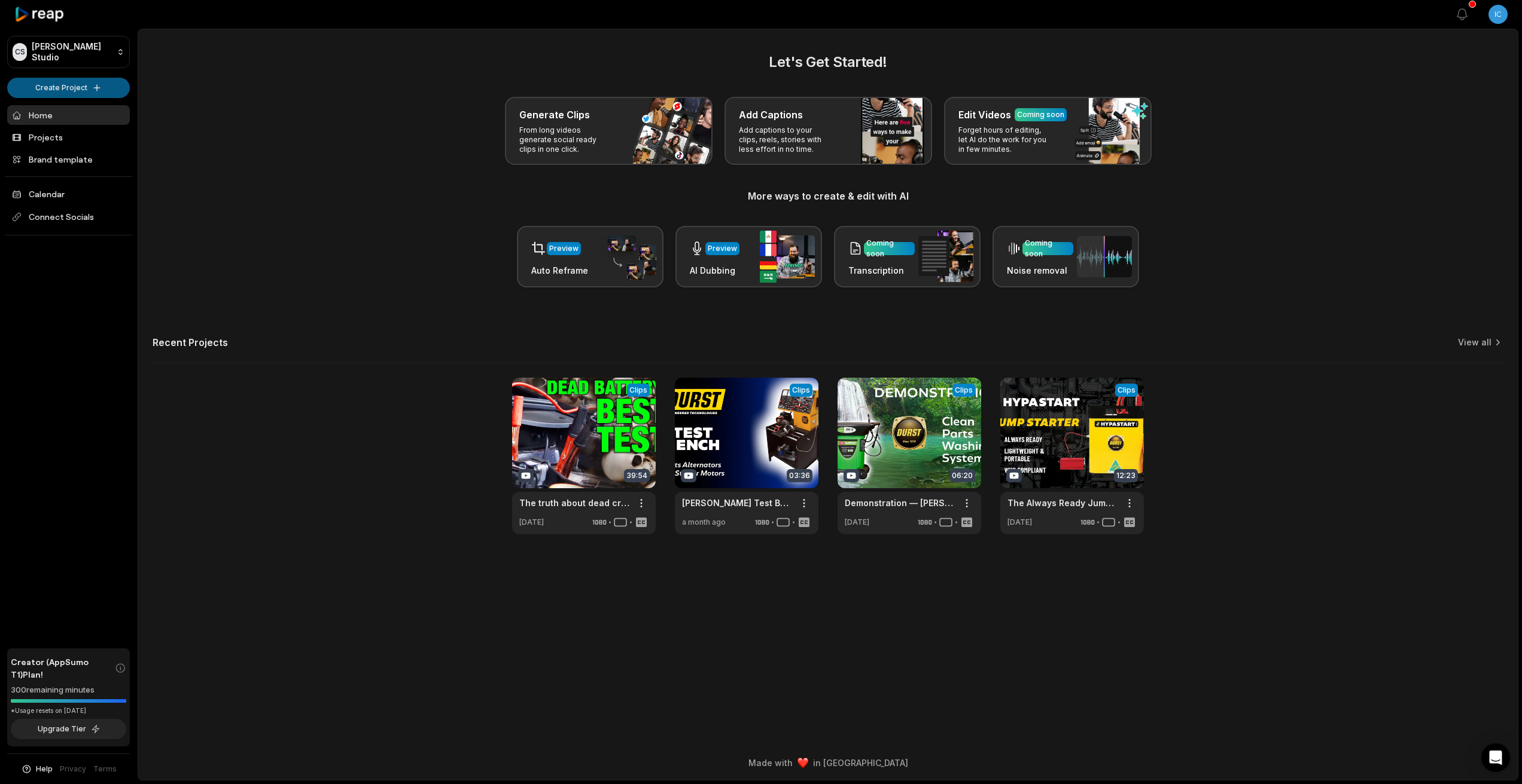
click at [91, 80] on html "CS Craig's Studio Create Project Home Projects Brand template Calendar Connect …" at bounding box center [761, 392] width 1522 height 784
click at [239, 166] on html "CS Craig's Studio Create Project Home Projects Brand template Calendar Connect …" at bounding box center [761, 392] width 1522 height 784
click at [74, 85] on html "CS Craig's Studio Create Project Home Projects Brand template Calendar Connect …" at bounding box center [761, 392] width 1522 height 784
click at [75, 114] on link "Create Clips" at bounding box center [68, 112] width 117 height 20
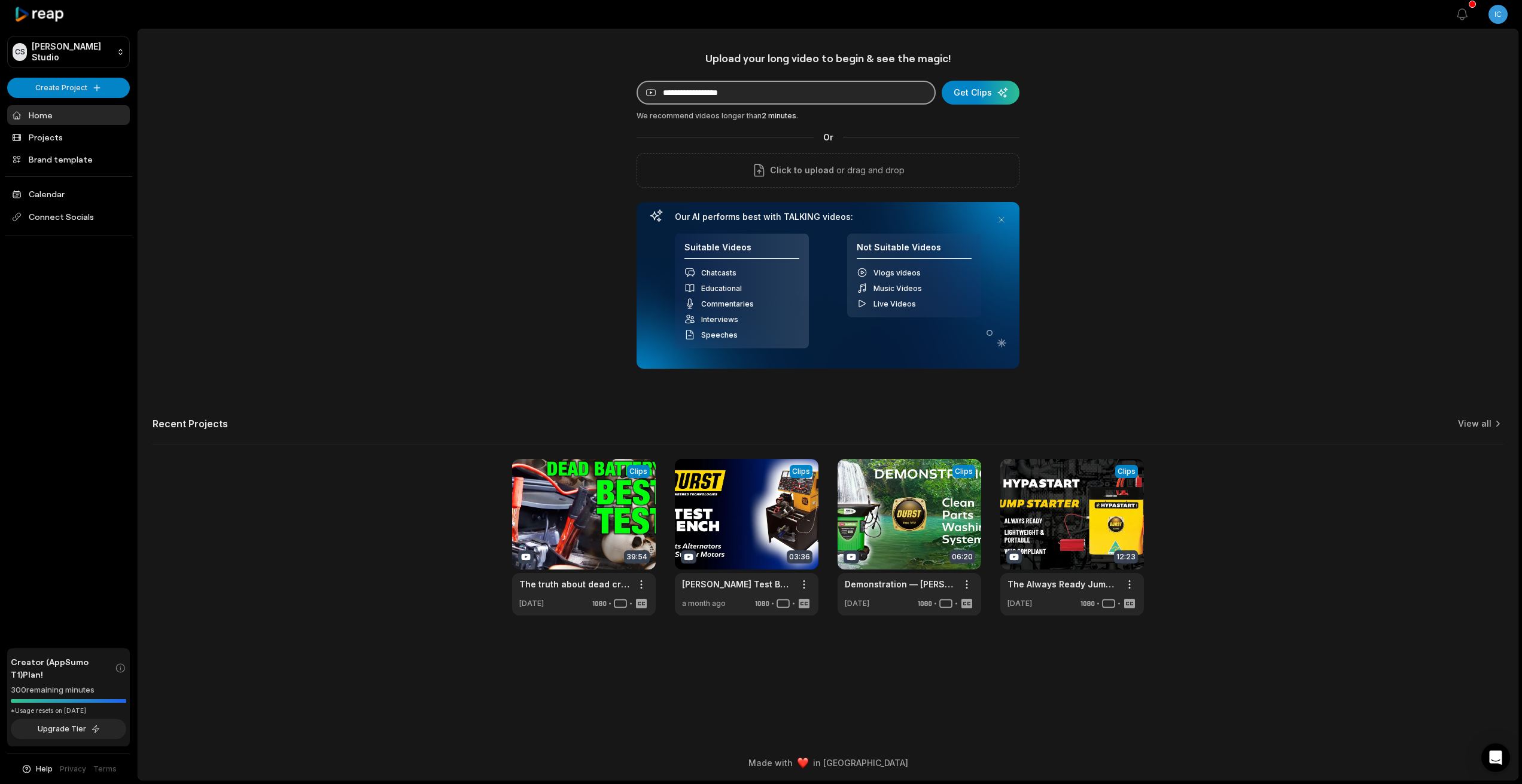
click at [854, 89] on input at bounding box center [786, 92] width 299 height 24
paste input "**********"
type input "**********"
click at [970, 99] on div "submit" at bounding box center [980, 92] width 78 height 24
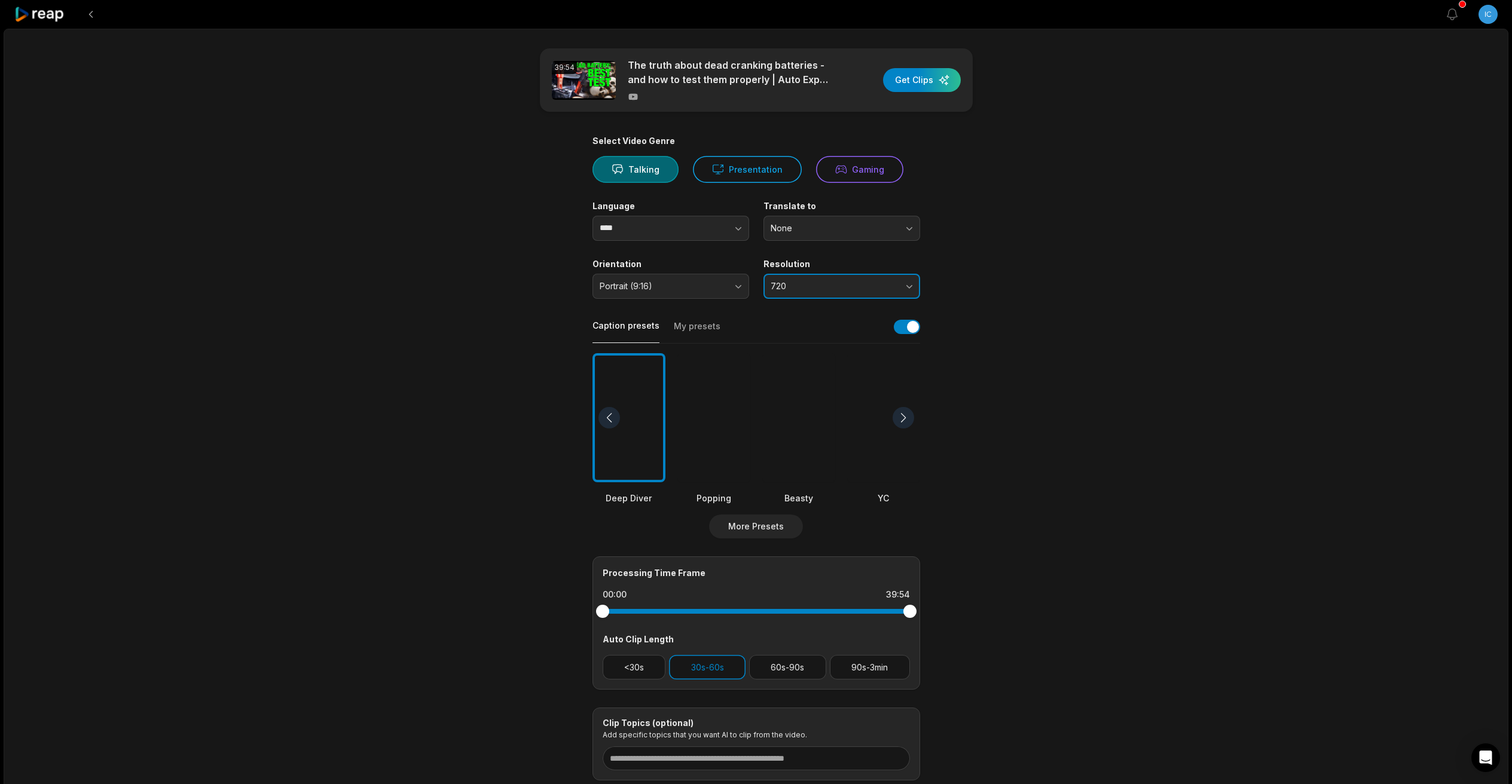
click at [793, 287] on span "720" at bounding box center [834, 286] width 126 height 11
click at [803, 292] on button "720" at bounding box center [841, 287] width 157 height 25
click at [826, 335] on p "1080" at bounding box center [842, 336] width 141 height 13
click at [699, 332] on button "My presets" at bounding box center [698, 331] width 47 height 23
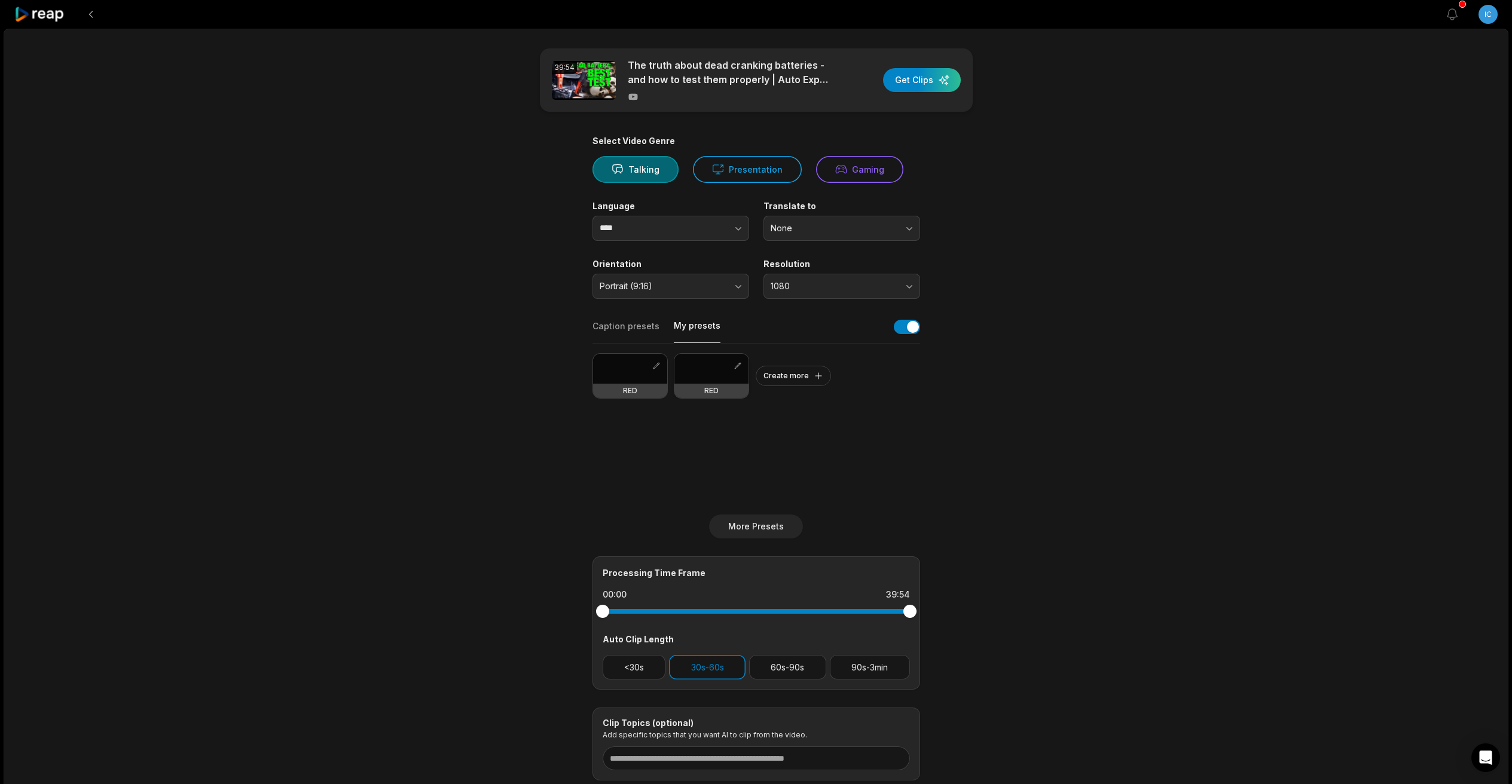
click at [724, 360] on div at bounding box center [711, 369] width 74 height 30
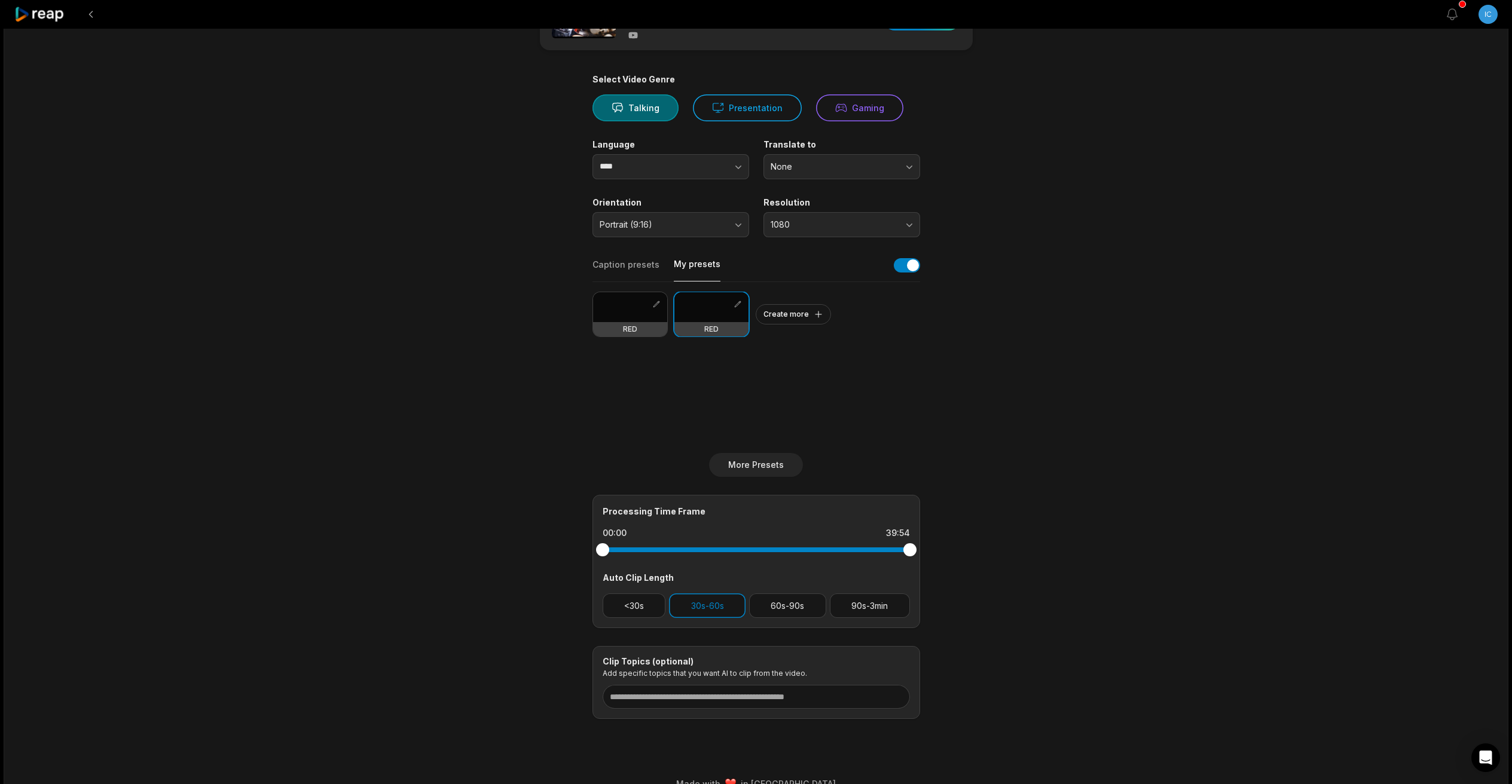
scroll to position [82, 0]
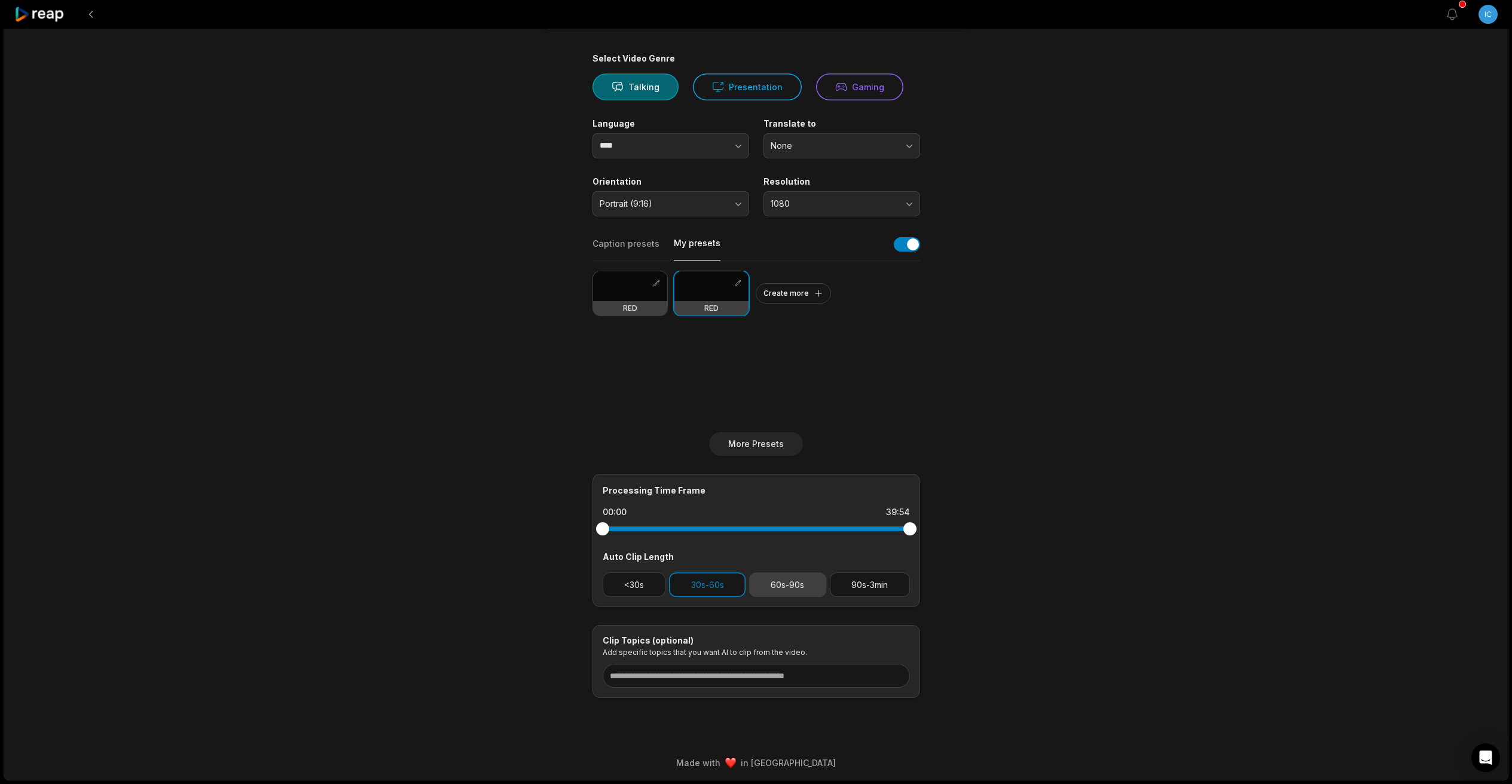
click at [809, 589] on button "60s-90s" at bounding box center [787, 584] width 77 height 24
click at [697, 577] on button "30s-60s" at bounding box center [707, 584] width 76 height 24
click at [623, 593] on button "<30s" at bounding box center [635, 584] width 64 height 24
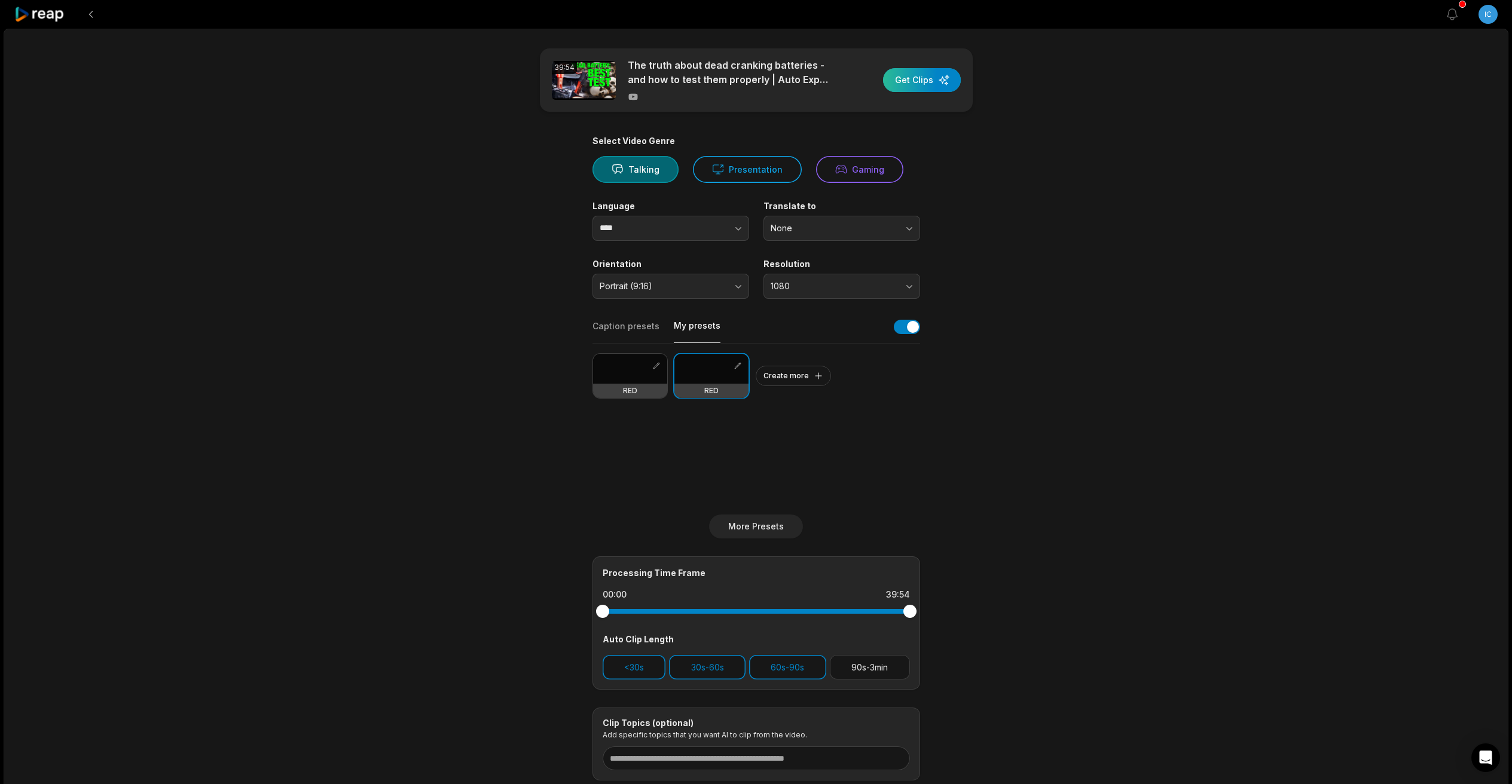
click at [922, 72] on div "button" at bounding box center [922, 80] width 78 height 24
